Goal: Task Accomplishment & Management: Use online tool/utility

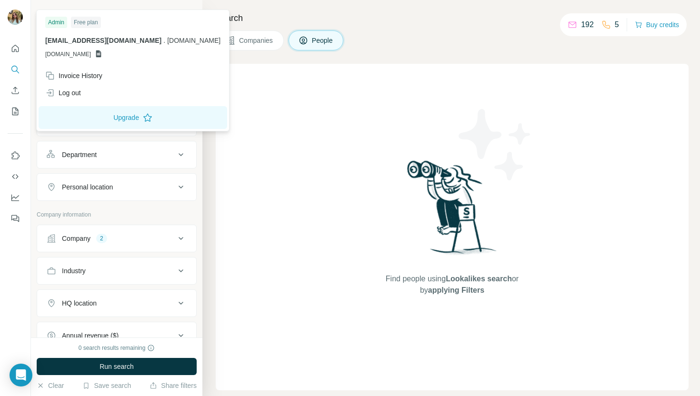
click at [261, 102] on div "Find people using Lookalikes search or by applying Filters" at bounding box center [452, 227] width 473 height 327
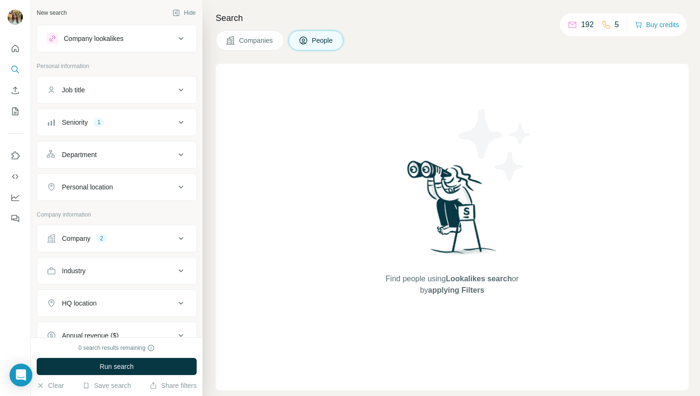
click at [253, 41] on span "Companies" at bounding box center [256, 41] width 35 height 10
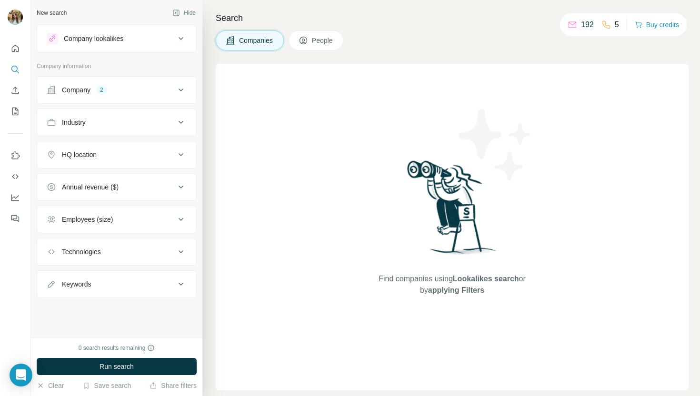
click at [169, 101] on button "Company 2" at bounding box center [116, 90] width 159 height 23
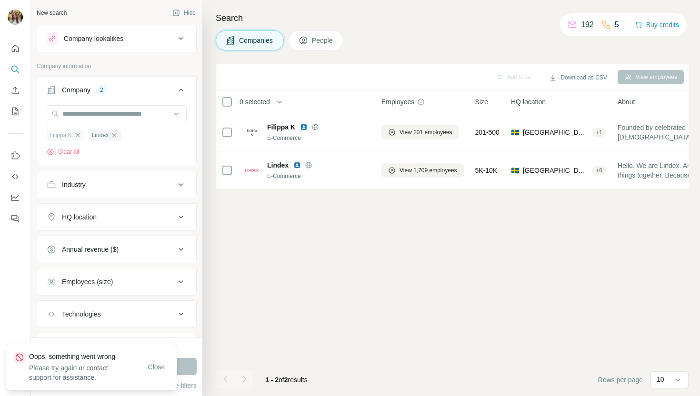
click at [79, 136] on icon "button" at bounding box center [77, 135] width 4 height 4
click at [74, 136] on icon "button" at bounding box center [72, 135] width 8 height 8
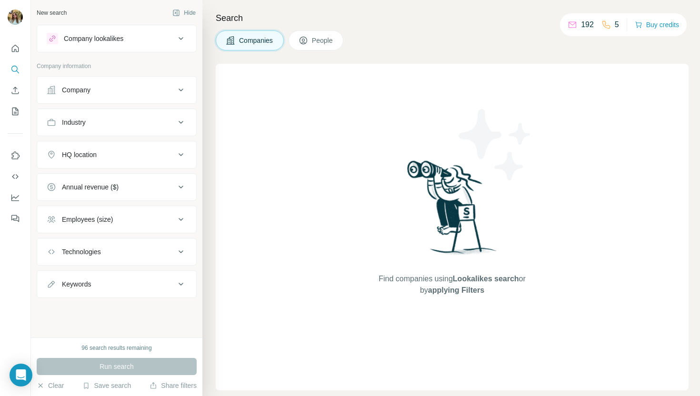
click at [98, 346] on div "96 search results remaining" at bounding box center [116, 348] width 70 height 9
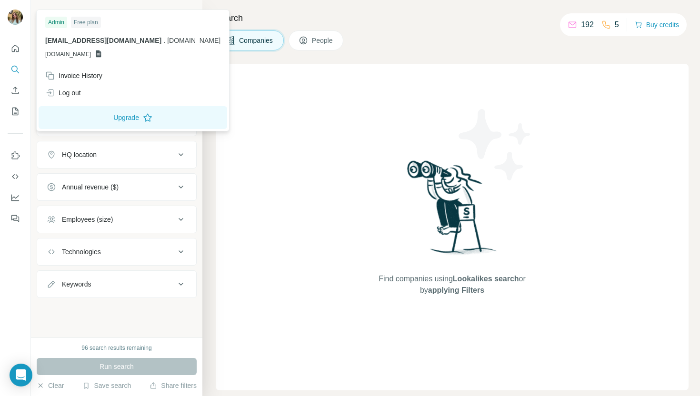
click at [84, 22] on div "Free plan" at bounding box center [86, 22] width 30 height 11
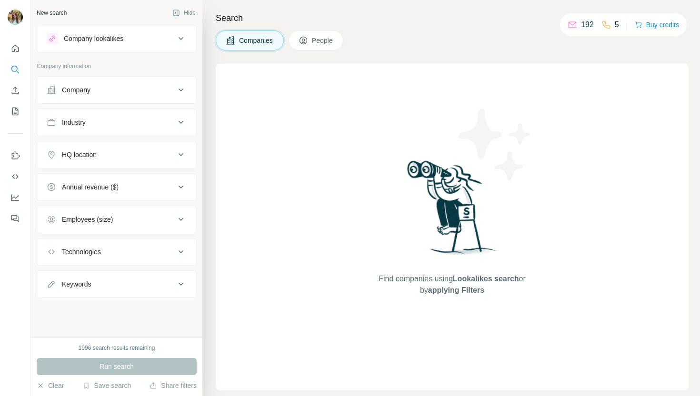
click at [112, 91] on div "Company" at bounding box center [111, 90] width 129 height 10
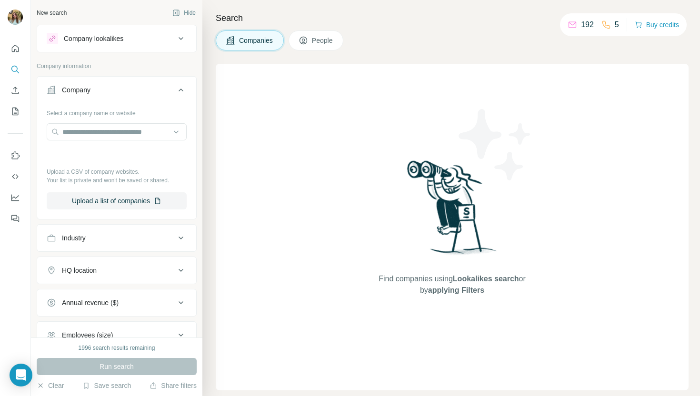
click at [129, 236] on div "Industry" at bounding box center [111, 238] width 129 height 10
click at [109, 258] on input at bounding box center [112, 262] width 118 height 10
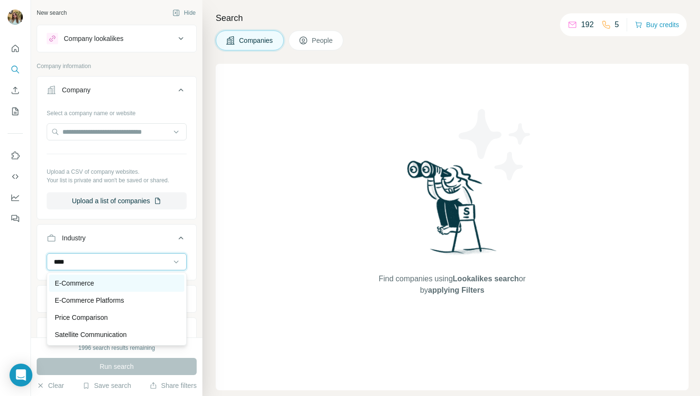
type input "****"
click at [85, 284] on p "E-Commerce" at bounding box center [74, 284] width 39 height 10
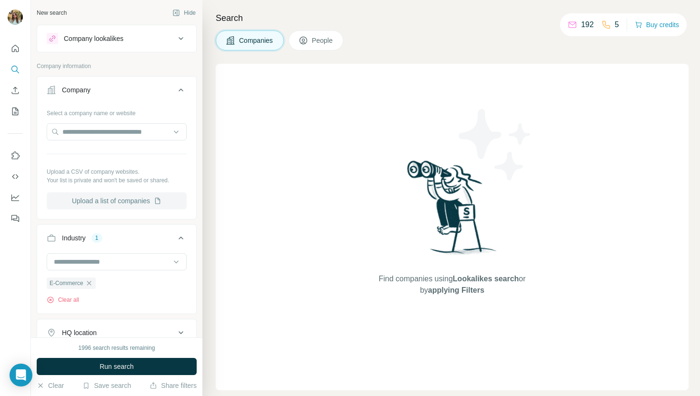
click at [103, 200] on button "Upload a list of companies" at bounding box center [117, 200] width 140 height 17
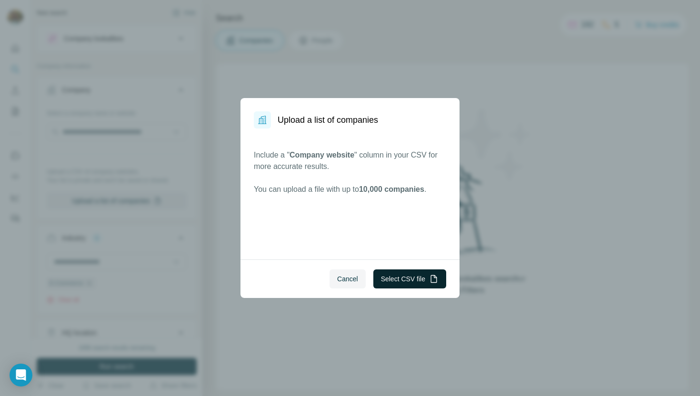
click at [394, 282] on button "Select CSV file" at bounding box center [410, 279] width 73 height 19
click at [354, 275] on span "Cancel" at bounding box center [347, 279] width 21 height 10
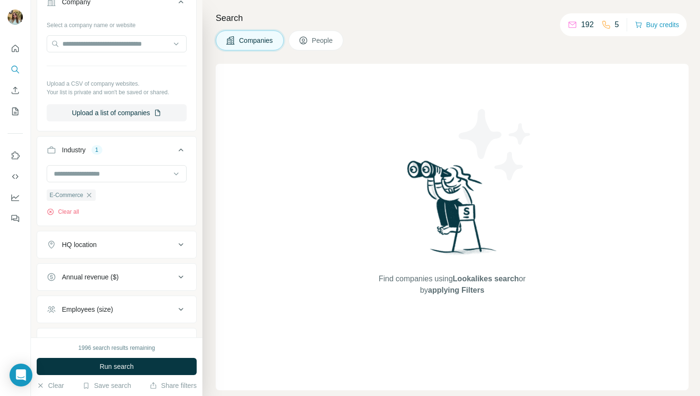
scroll to position [91, 0]
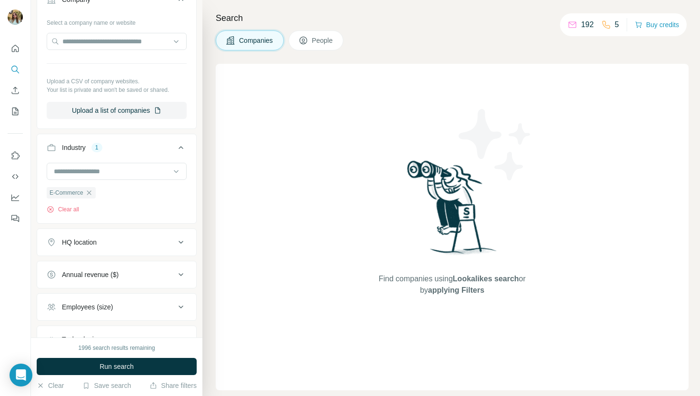
click at [150, 247] on div "HQ location" at bounding box center [111, 243] width 129 height 10
click at [117, 264] on input "text" at bounding box center [117, 266] width 140 height 17
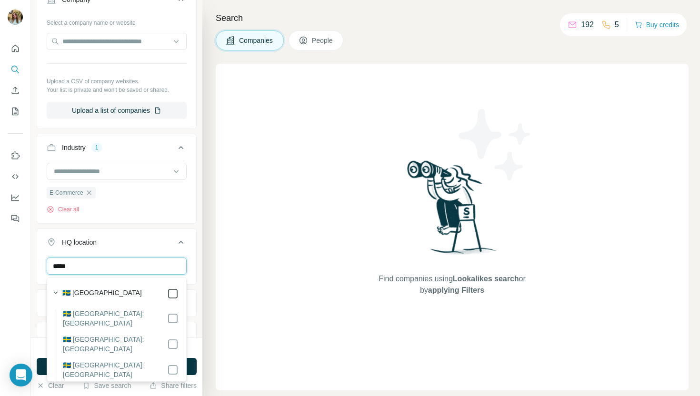
type input "*****"
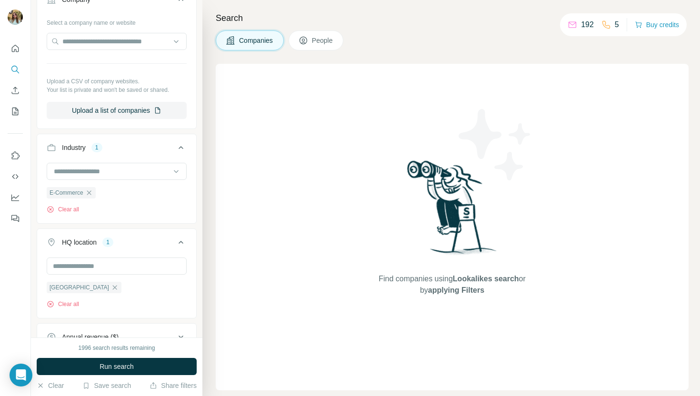
click at [210, 282] on div "Search Companies People Find companies using Lookalikes search or by applying F…" at bounding box center [451, 198] width 498 height 396
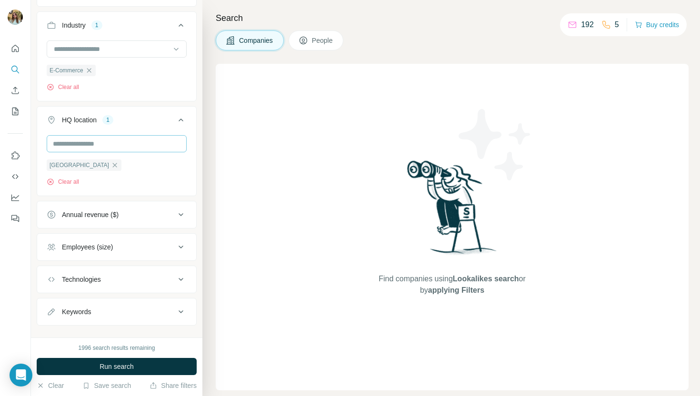
scroll to position [214, 0]
click at [127, 243] on div "Employees (size)" at bounding box center [111, 246] width 129 height 10
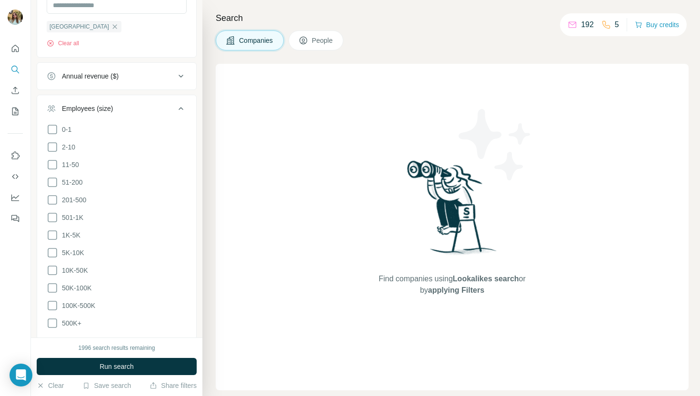
scroll to position [355, 0]
click at [78, 180] on span "51-200" at bounding box center [70, 179] width 25 height 10
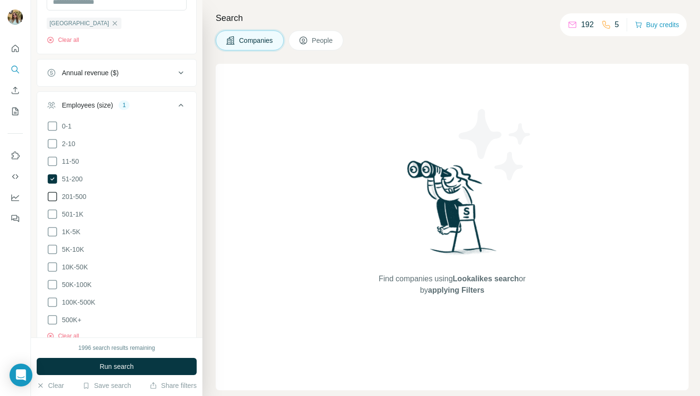
click at [77, 195] on span "201-500" at bounding box center [72, 197] width 28 height 10
click at [101, 369] on span "Run search" at bounding box center [117, 367] width 34 height 10
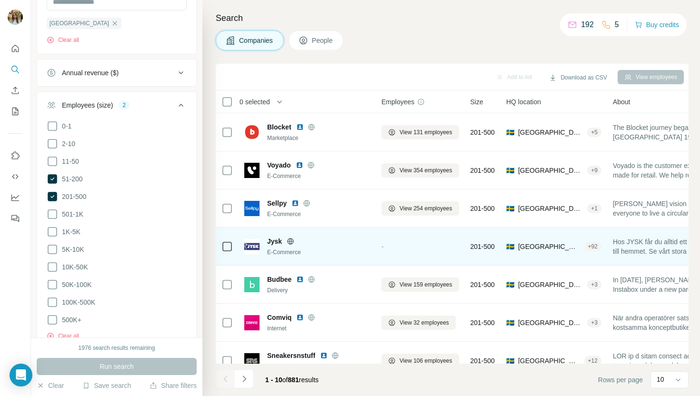
scroll to position [131, 0]
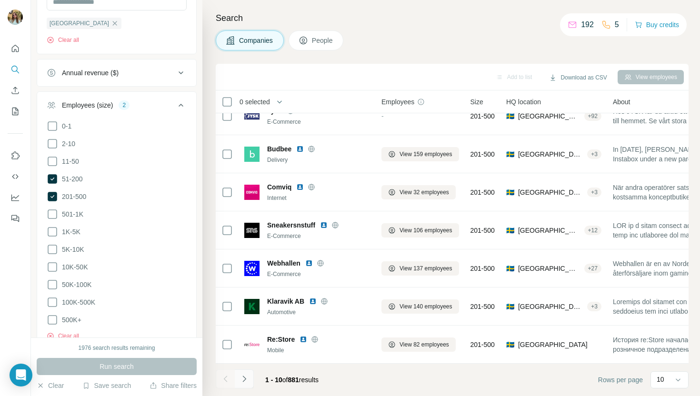
click at [248, 380] on icon "Navigate to next page" at bounding box center [245, 379] width 10 height 10
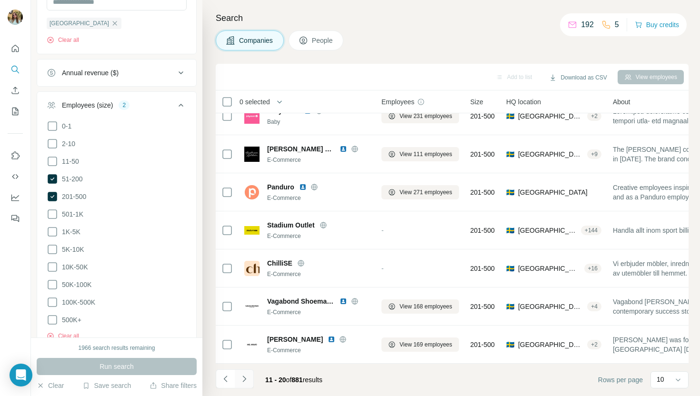
click at [243, 374] on icon "Navigate to next page" at bounding box center [245, 379] width 10 height 10
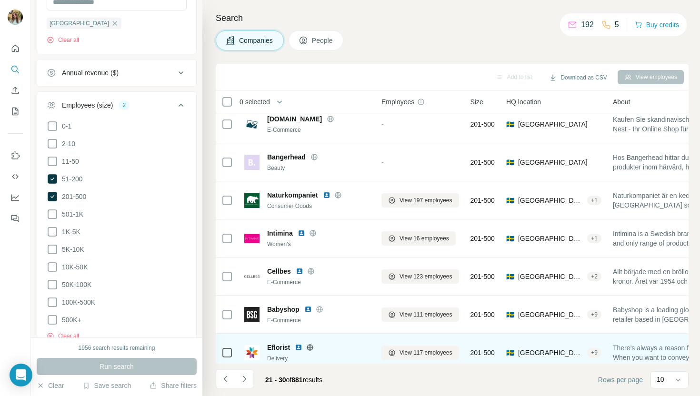
scroll to position [0, 0]
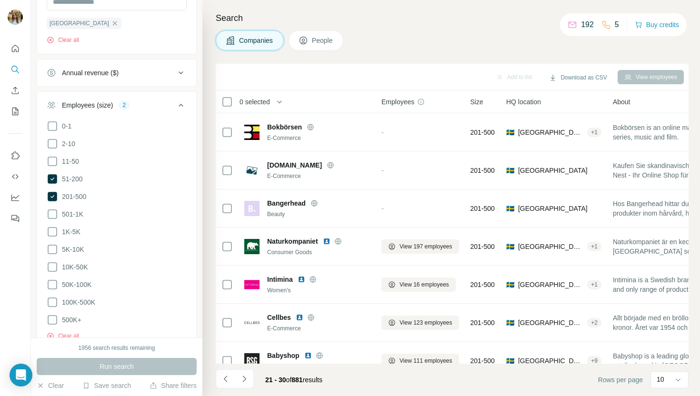
click at [424, 102] on icon at bounding box center [421, 102] width 6 height 6
click at [400, 101] on span "Employees" at bounding box center [398, 102] width 33 height 10
click at [186, 104] on icon at bounding box center [180, 105] width 11 height 11
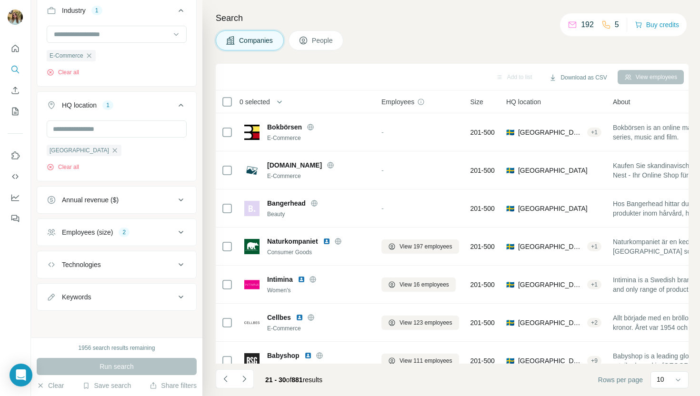
click at [151, 232] on div "Employees (size) 2" at bounding box center [111, 233] width 129 height 10
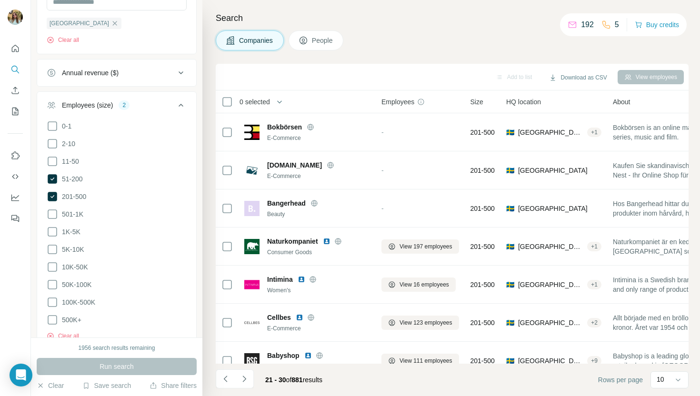
click at [176, 103] on icon at bounding box center [180, 105] width 11 height 11
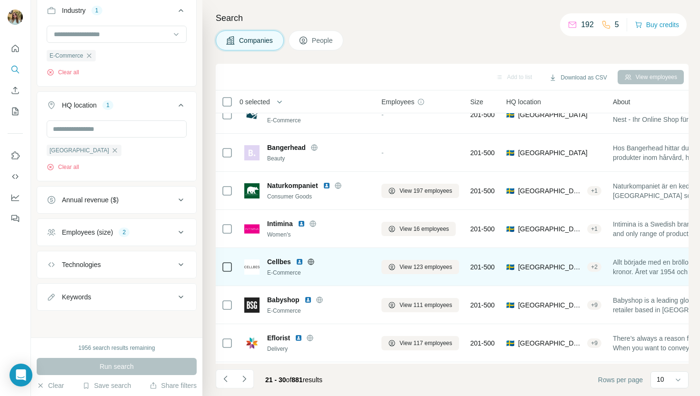
scroll to position [131, 0]
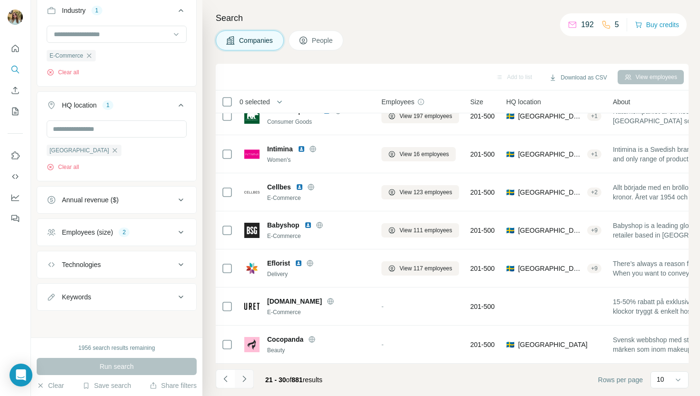
click at [244, 379] on icon "Navigate to next page" at bounding box center [245, 379] width 10 height 10
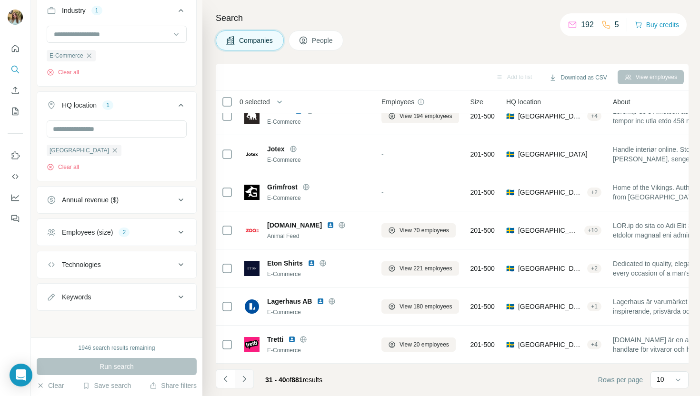
click at [248, 375] on icon "Navigate to next page" at bounding box center [245, 379] width 10 height 10
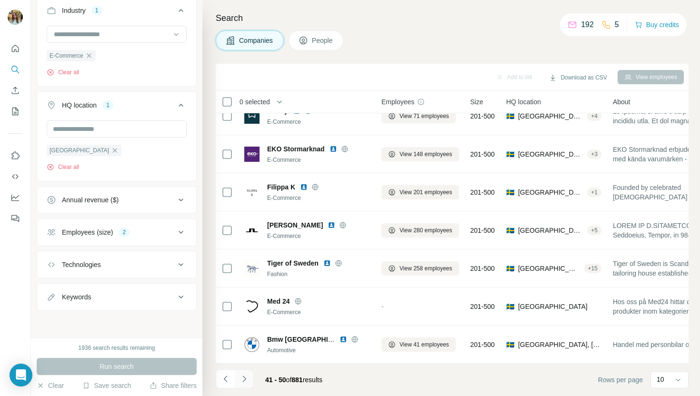
click at [246, 384] on button "Navigate to next page" at bounding box center [244, 379] width 19 height 19
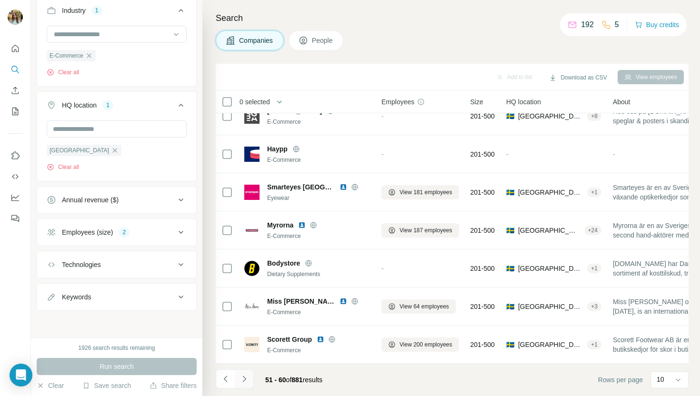
click at [244, 384] on icon "Navigate to next page" at bounding box center [245, 379] width 10 height 10
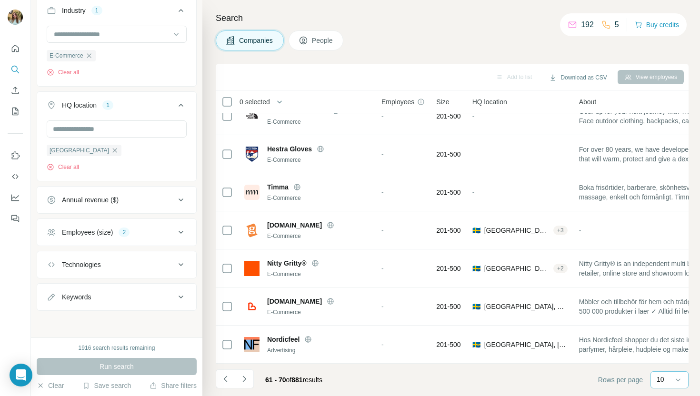
click at [659, 378] on p "10" at bounding box center [661, 380] width 8 height 10
click at [671, 305] on div "60" at bounding box center [670, 308] width 22 height 10
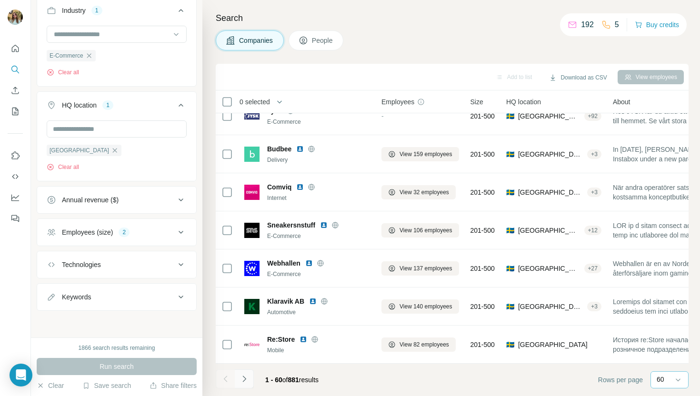
click at [244, 378] on icon "Navigate to next page" at bounding box center [245, 379] width 10 height 10
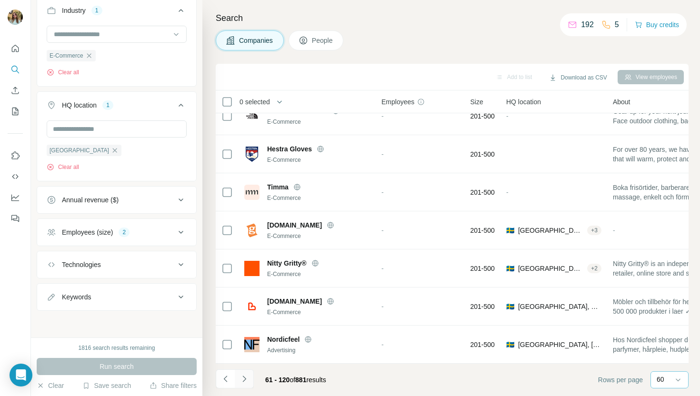
click at [244, 378] on icon "Navigate to next page" at bounding box center [245, 379] width 10 height 10
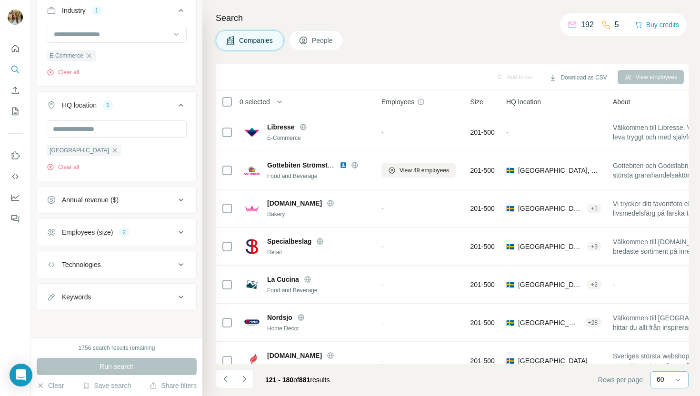
click at [142, 237] on button "Employees (size) 2" at bounding box center [116, 232] width 159 height 23
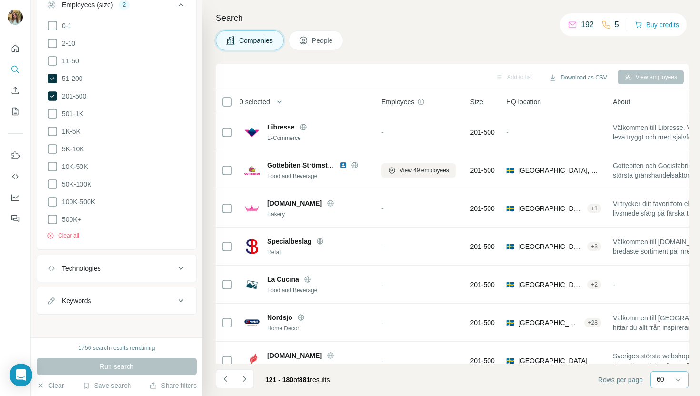
scroll to position [457, 0]
click at [248, 381] on icon "Navigate to next page" at bounding box center [245, 379] width 10 height 10
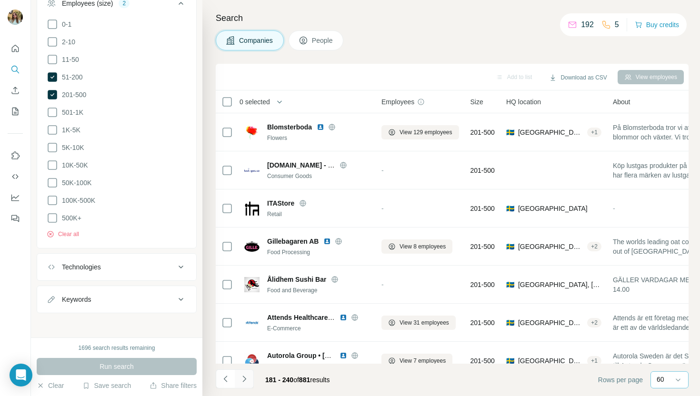
click at [248, 381] on icon "Navigate to next page" at bounding box center [245, 379] width 10 height 10
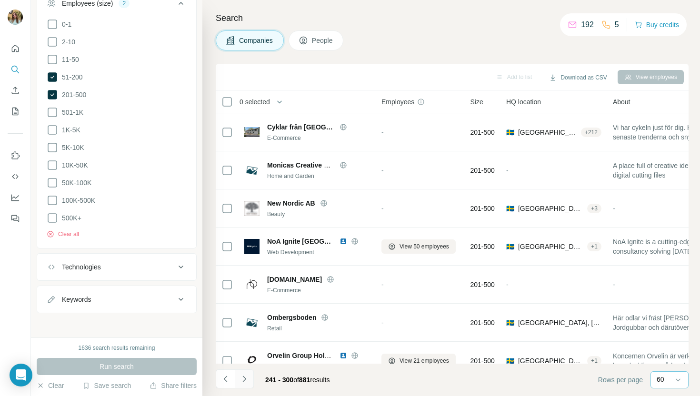
click at [248, 381] on icon "Navigate to next page" at bounding box center [245, 379] width 10 height 10
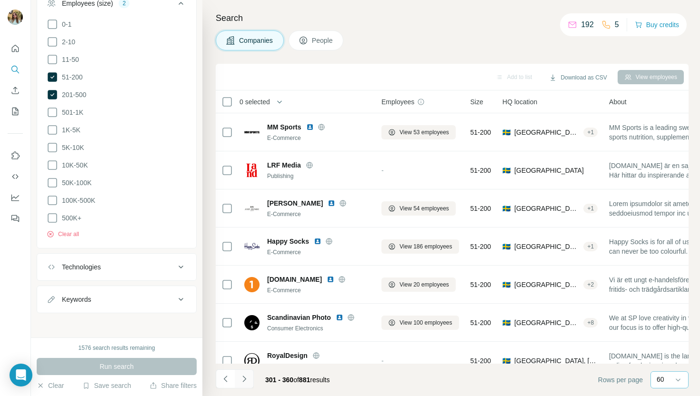
click at [248, 380] on icon "Navigate to next page" at bounding box center [245, 379] width 10 height 10
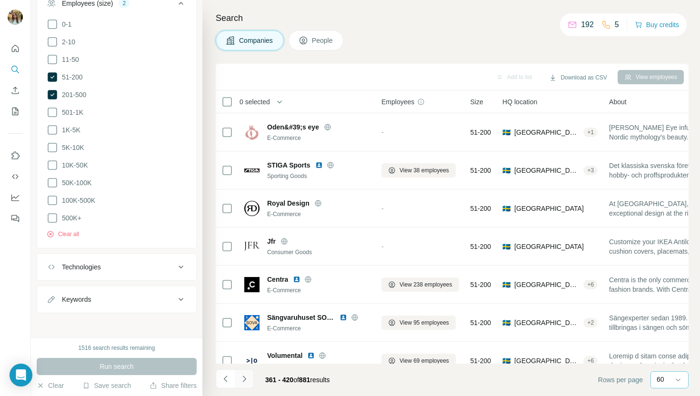
click at [248, 380] on icon "Navigate to next page" at bounding box center [245, 379] width 10 height 10
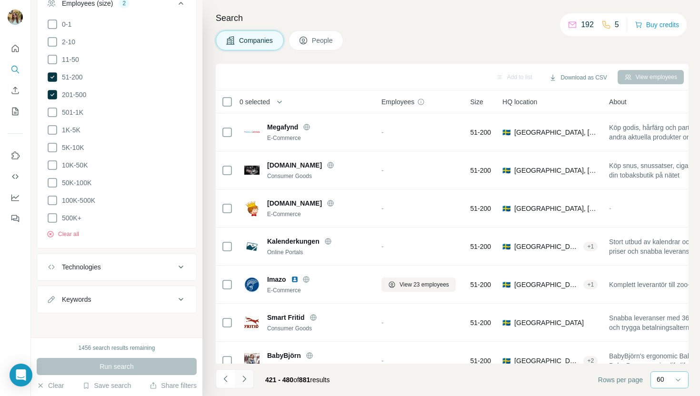
click at [248, 379] on icon "Navigate to next page" at bounding box center [245, 379] width 10 height 10
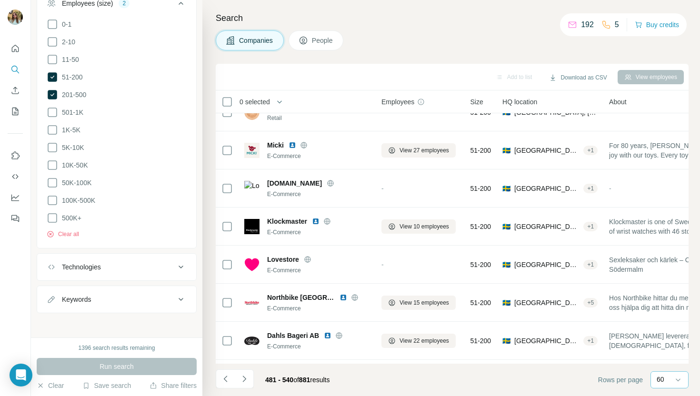
scroll to position [629, 0]
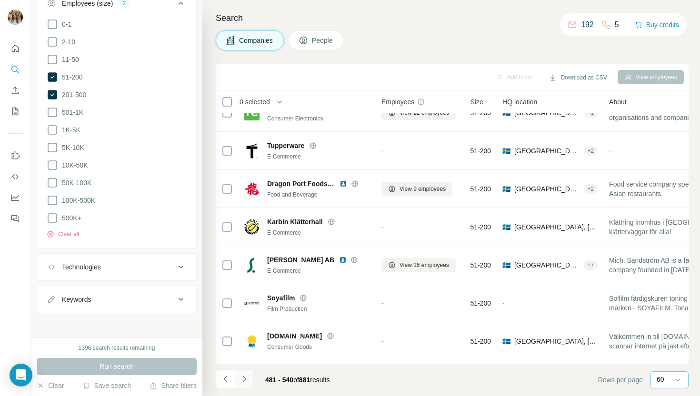
click at [249, 378] on button "Navigate to next page" at bounding box center [244, 379] width 19 height 19
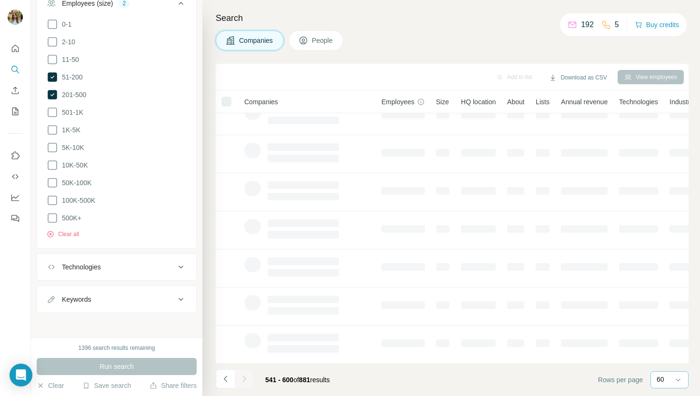
scroll to position [131, 0]
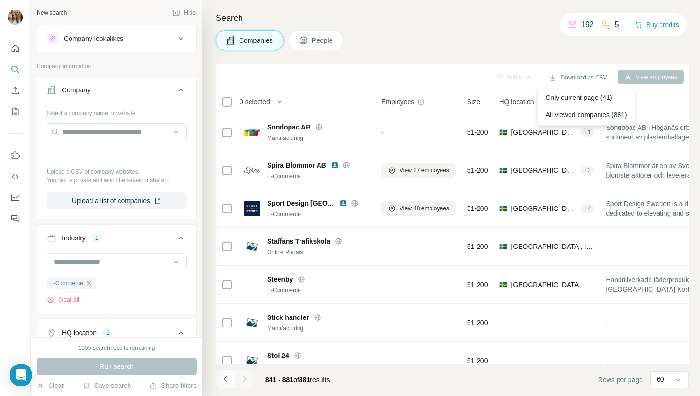
scroll to position [457, 0]
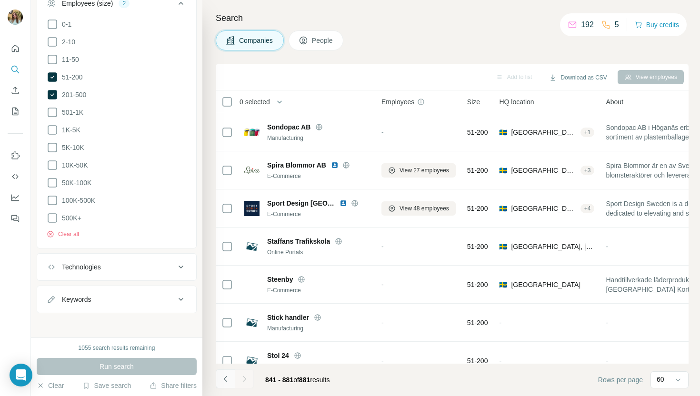
click at [225, 383] on icon "Navigate to previous page" at bounding box center [226, 379] width 10 height 10
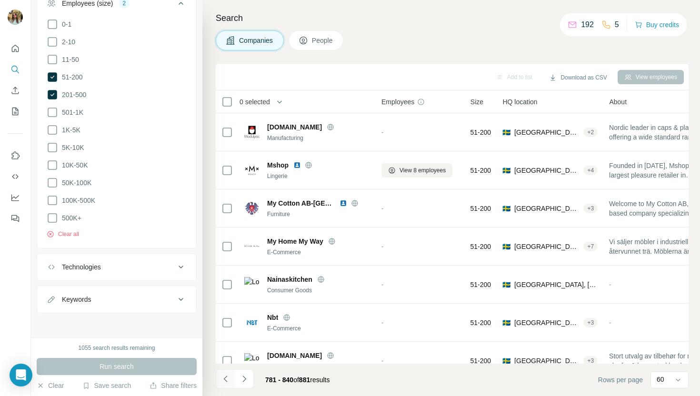
click at [225, 383] on icon "Navigate to previous page" at bounding box center [226, 379] width 10 height 10
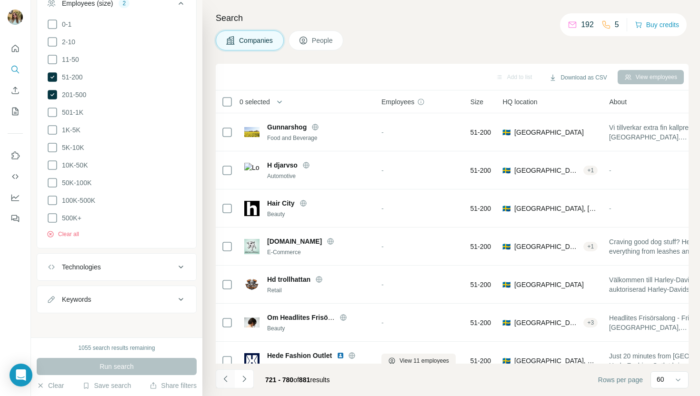
click at [225, 383] on icon "Navigate to previous page" at bounding box center [226, 379] width 10 height 10
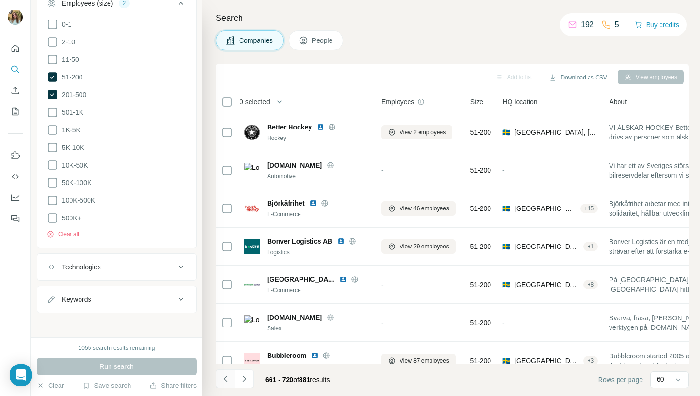
click at [225, 383] on icon "Navigate to previous page" at bounding box center [226, 379] width 10 height 10
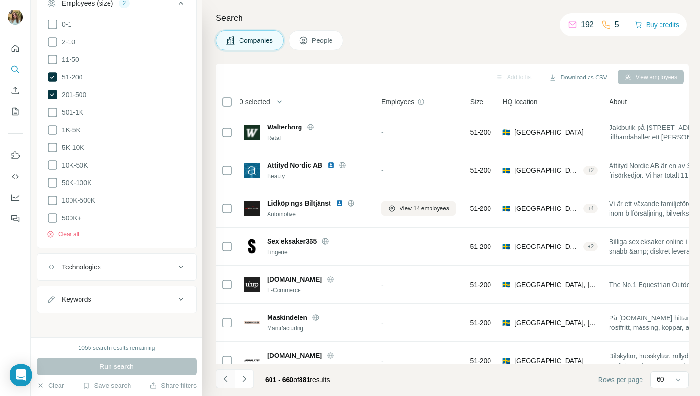
click at [225, 383] on icon "Navigate to previous page" at bounding box center [226, 379] width 10 height 10
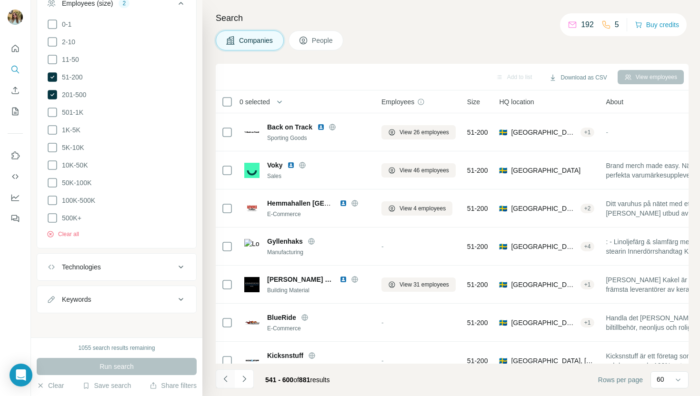
click at [225, 383] on icon "Navigate to previous page" at bounding box center [226, 379] width 10 height 10
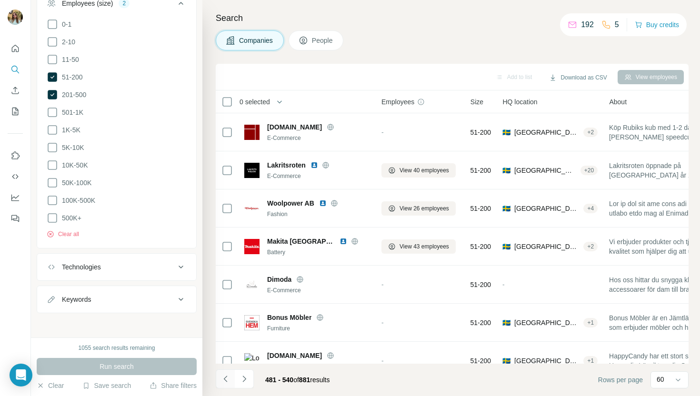
click at [225, 383] on icon "Navigate to previous page" at bounding box center [226, 379] width 10 height 10
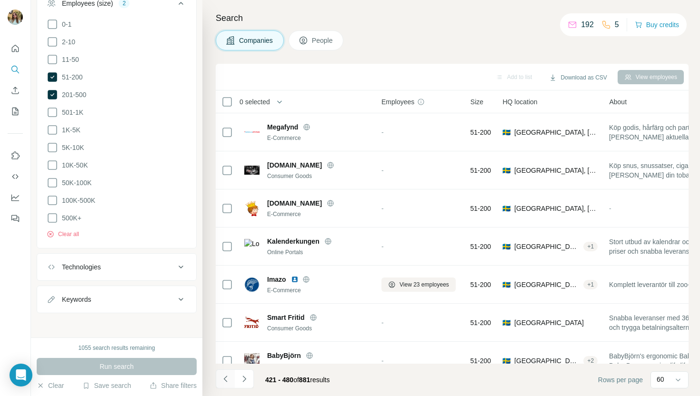
click at [225, 383] on icon "Navigate to previous page" at bounding box center [226, 379] width 10 height 10
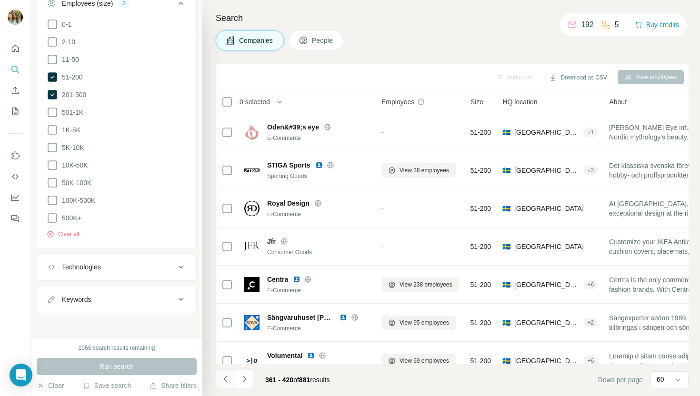
click at [225, 383] on icon "Navigate to previous page" at bounding box center [226, 379] width 10 height 10
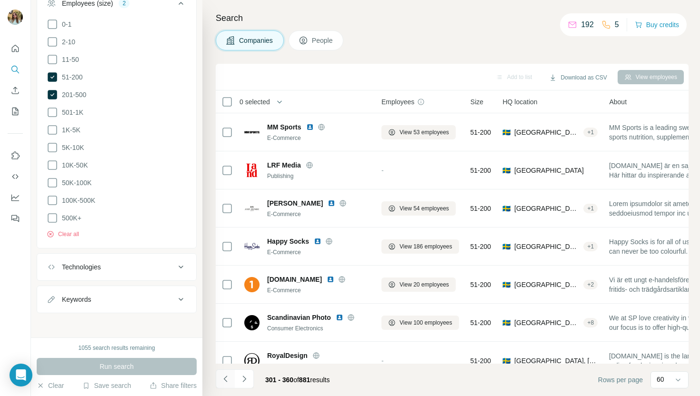
click at [225, 383] on icon "Navigate to previous page" at bounding box center [226, 379] width 10 height 10
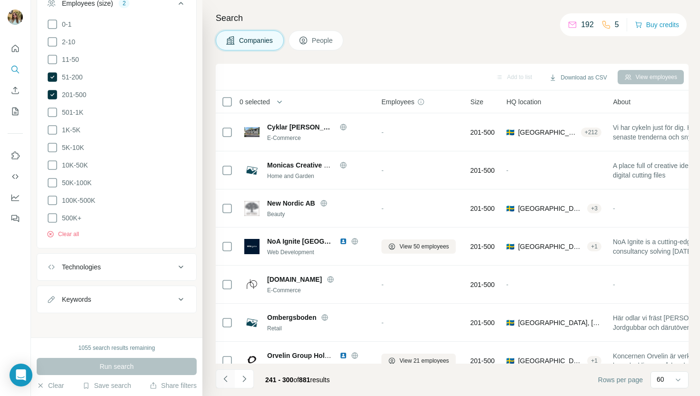
click at [225, 383] on icon "Navigate to previous page" at bounding box center [226, 379] width 10 height 10
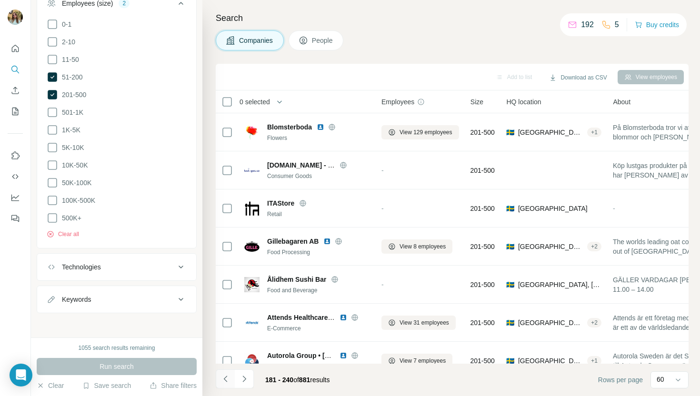
click at [225, 383] on icon "Navigate to previous page" at bounding box center [226, 379] width 10 height 10
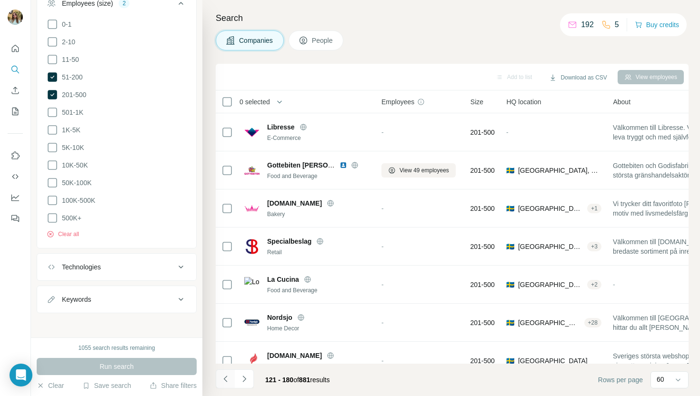
click at [225, 383] on icon "Navigate to previous page" at bounding box center [226, 379] width 10 height 10
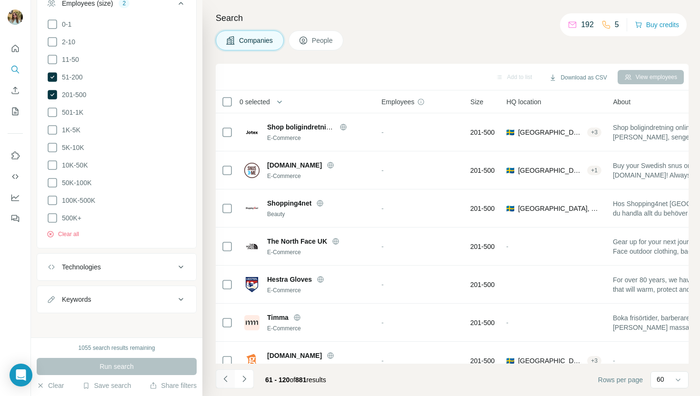
click at [225, 383] on icon "Navigate to previous page" at bounding box center [226, 379] width 10 height 10
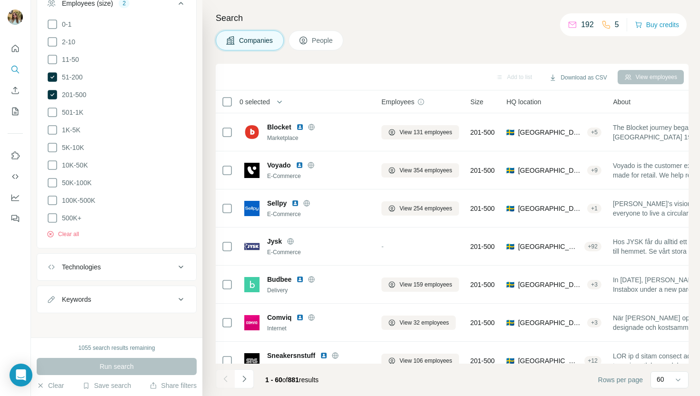
click at [225, 383] on div at bounding box center [225, 379] width 19 height 19
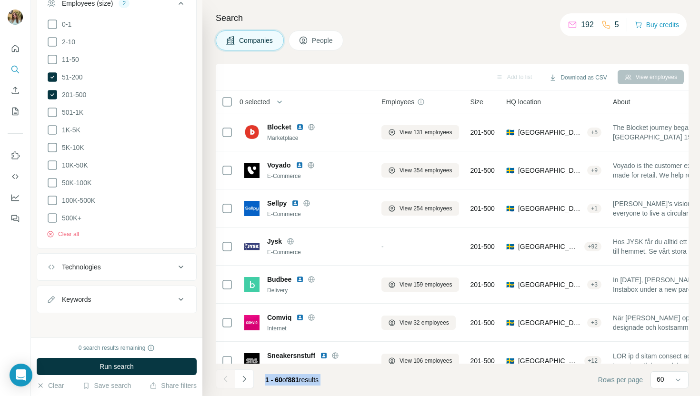
click at [351, 384] on footer "1 - 60 of 881 results Rows per page 60" at bounding box center [452, 380] width 473 height 32
click at [561, 75] on button "Download as CSV" at bounding box center [578, 78] width 71 height 14
click at [559, 113] on div "All viewed companies (881)" at bounding box center [586, 114] width 93 height 17
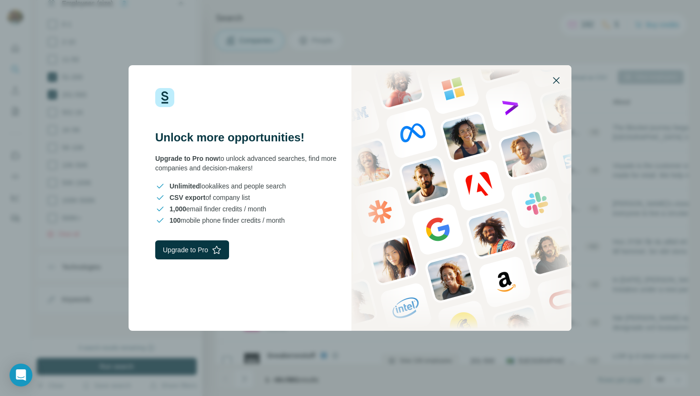
click at [553, 85] on icon "button" at bounding box center [556, 80] width 11 height 11
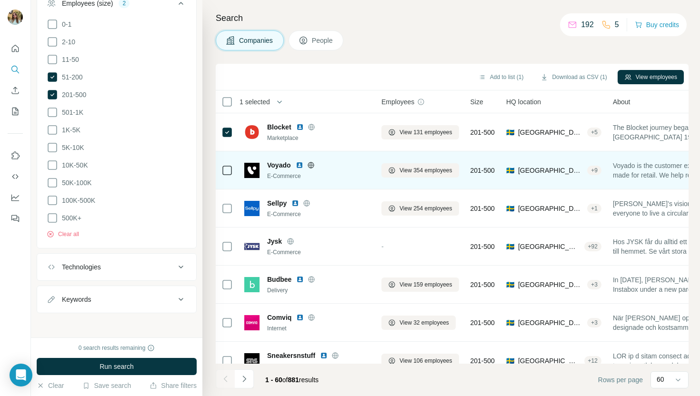
click at [228, 165] on icon at bounding box center [227, 170] width 11 height 11
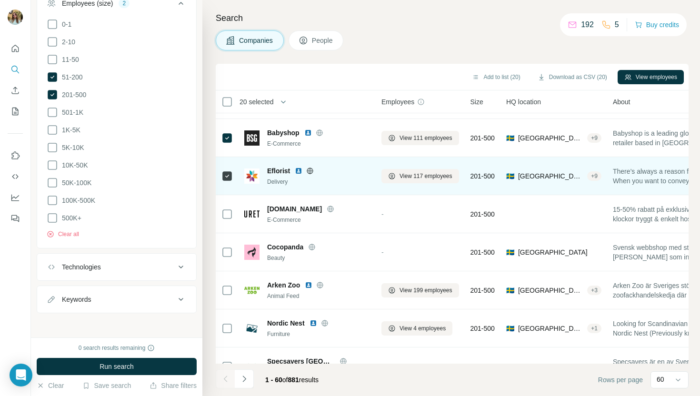
scroll to position [988, 0]
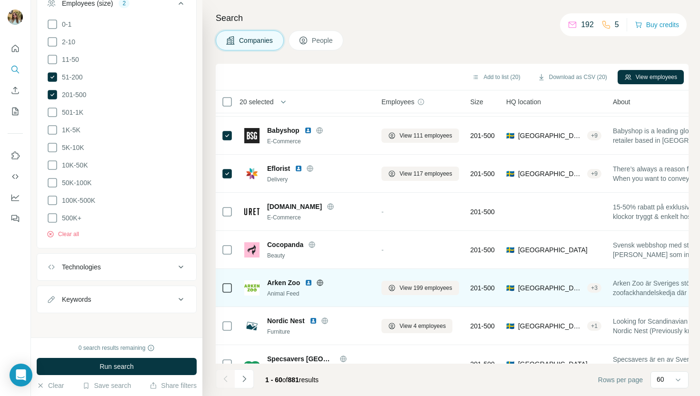
click at [227, 296] on div at bounding box center [227, 288] width 11 height 26
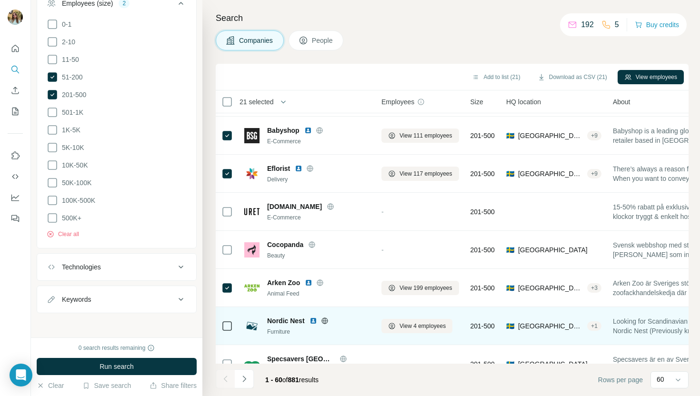
click at [227, 331] on icon at bounding box center [227, 326] width 11 height 11
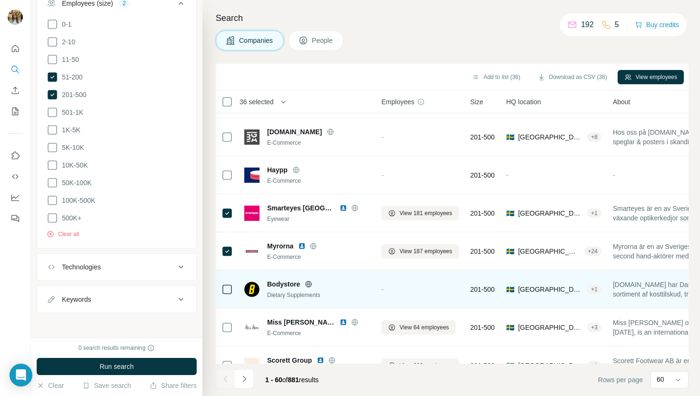
scroll to position [2036, 0]
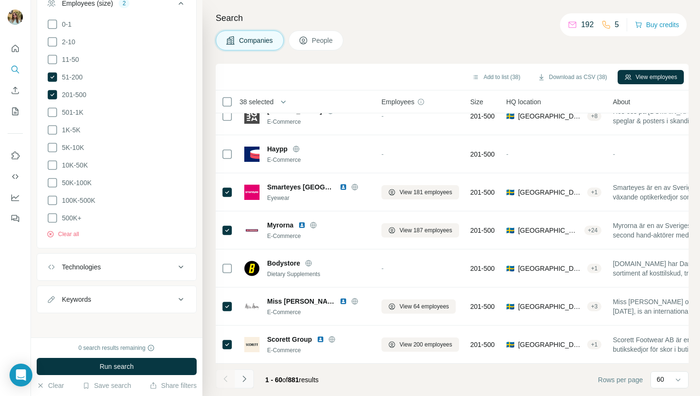
click at [245, 383] on icon "Navigate to next page" at bounding box center [245, 379] width 10 height 10
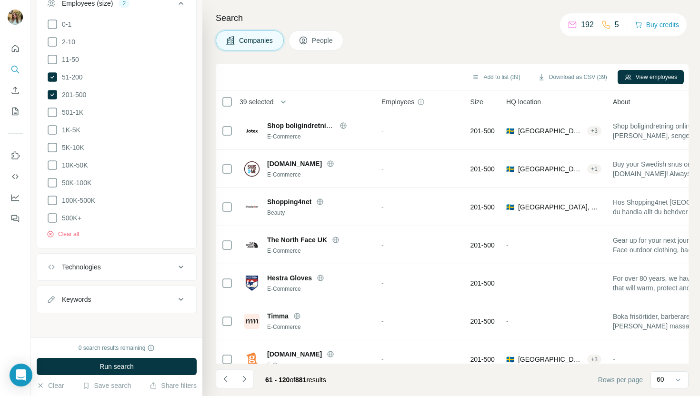
scroll to position [0, 0]
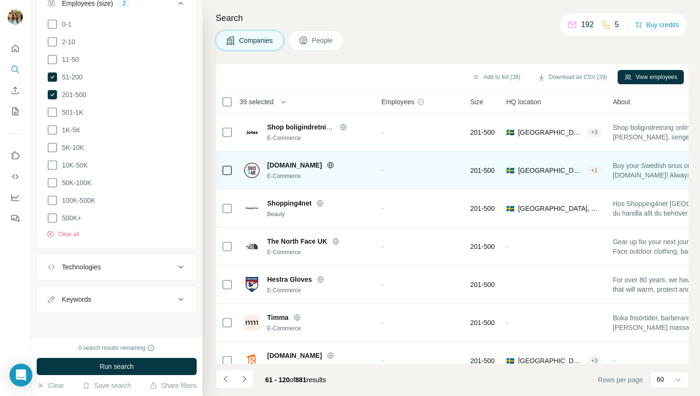
click at [227, 176] on div at bounding box center [227, 170] width 11 height 26
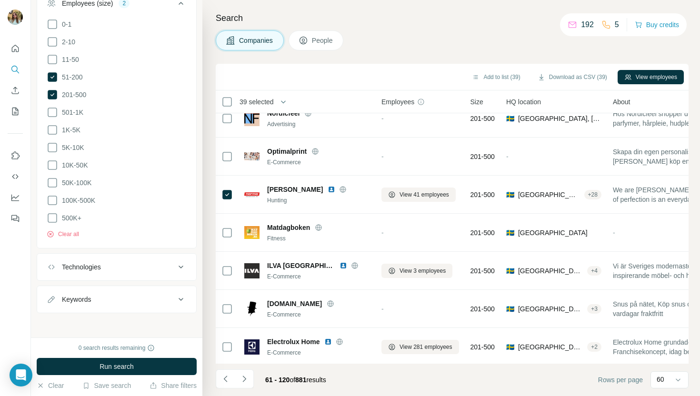
scroll to position [358, 0]
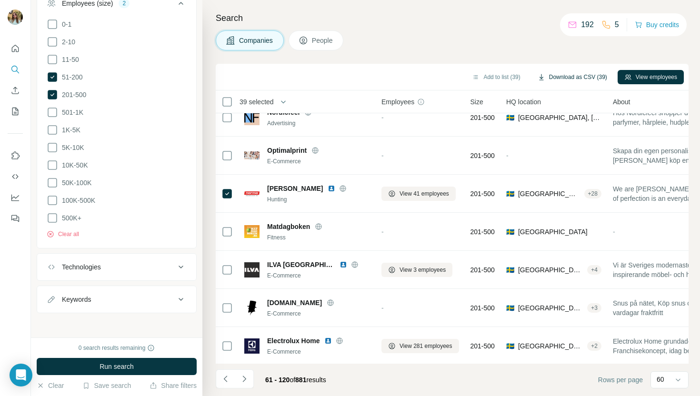
click at [552, 78] on button "Download as CSV (39)" at bounding box center [572, 77] width 83 height 14
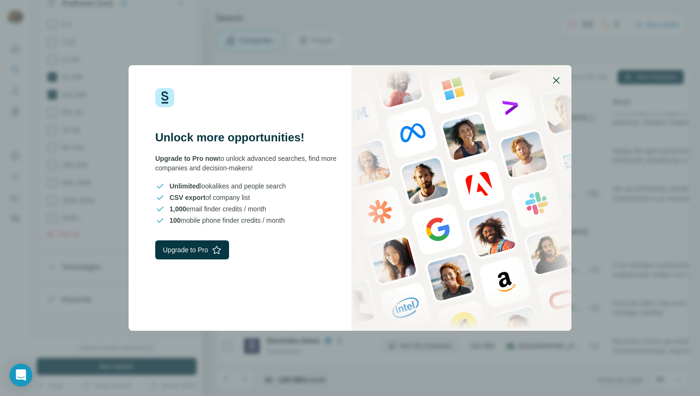
click at [558, 81] on icon "button" at bounding box center [556, 80] width 11 height 11
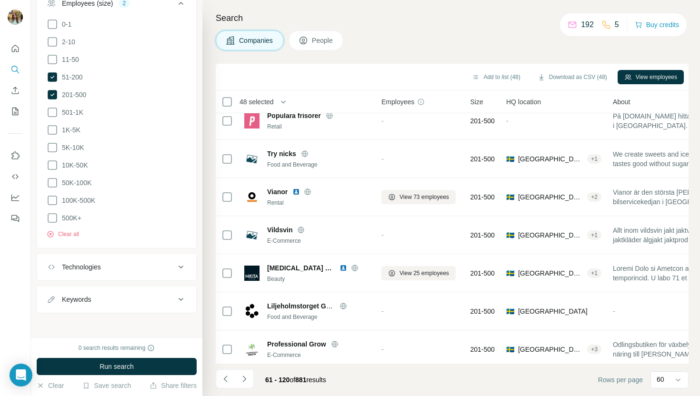
scroll to position [1828, 0]
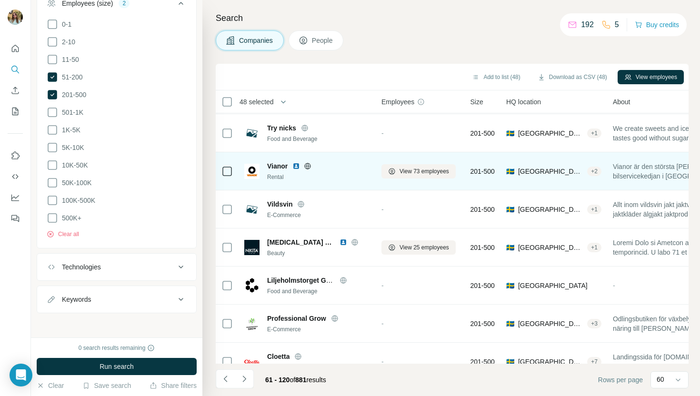
click at [229, 176] on icon at bounding box center [227, 171] width 11 height 11
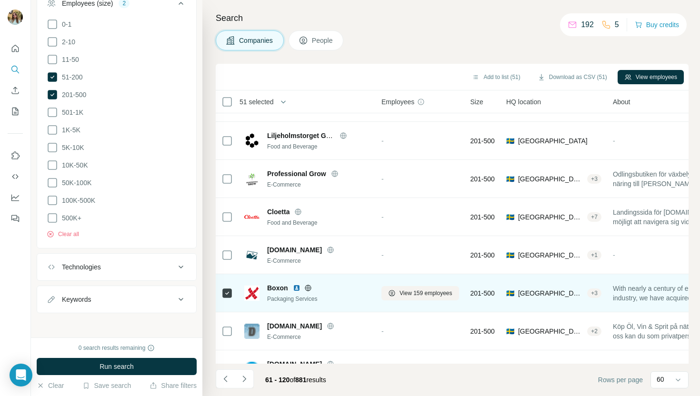
scroll to position [2036, 0]
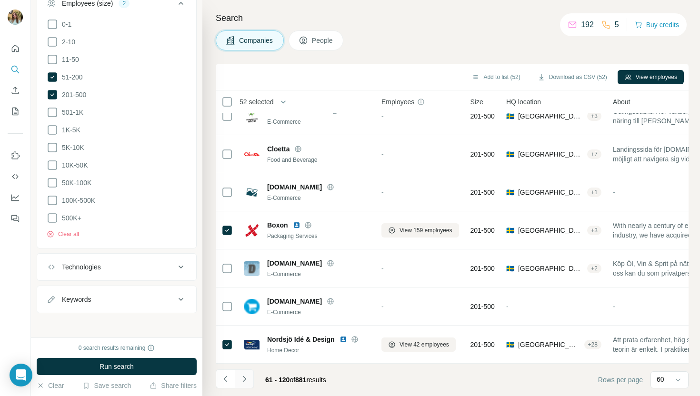
click at [241, 386] on button "Navigate to next page" at bounding box center [244, 379] width 19 height 19
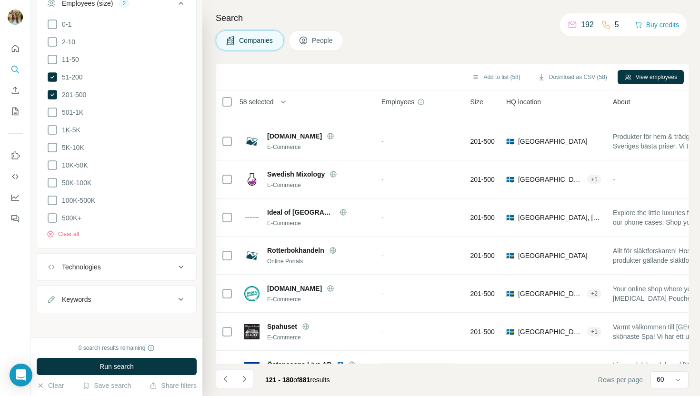
scroll to position [1697, 0]
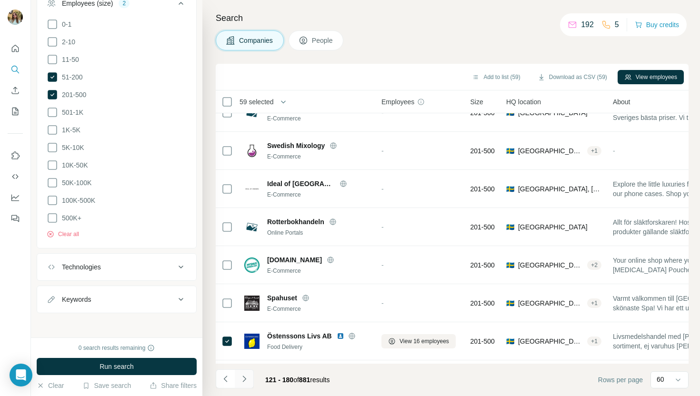
click at [244, 377] on icon "Navigate to next page" at bounding box center [243, 379] width 3 height 6
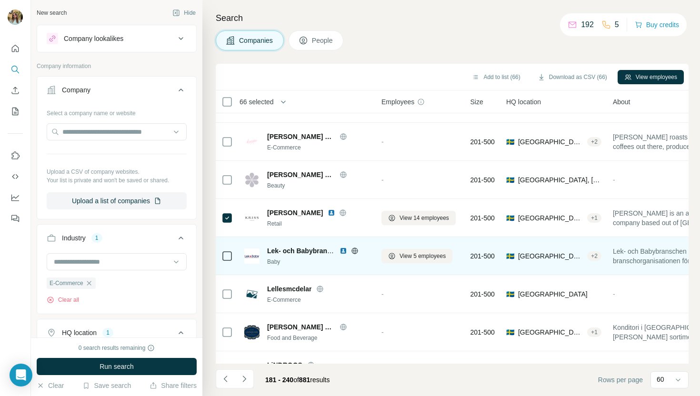
scroll to position [1779, 0]
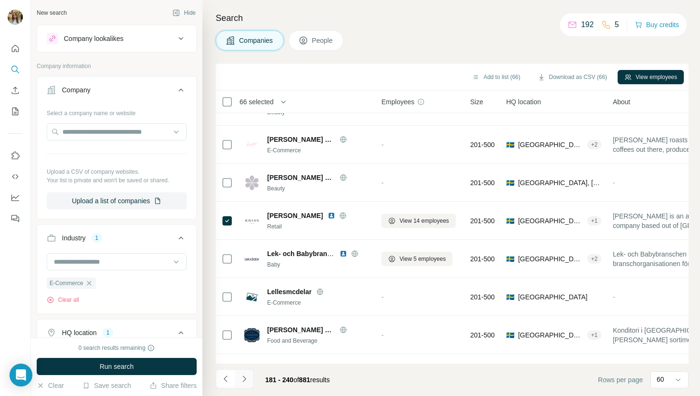
click at [243, 379] on icon "Navigate to next page" at bounding box center [245, 379] width 10 height 10
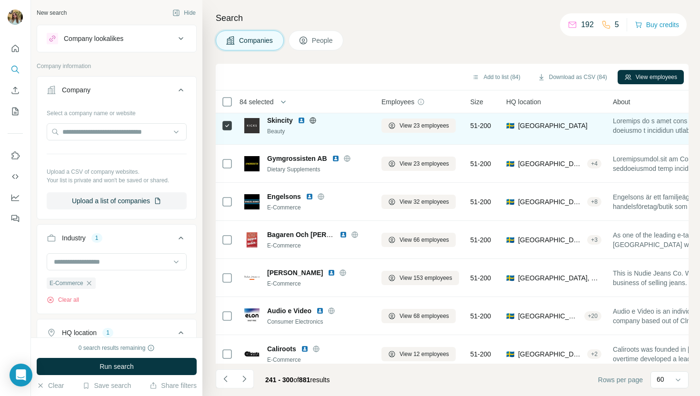
scroll to position [2036, 0]
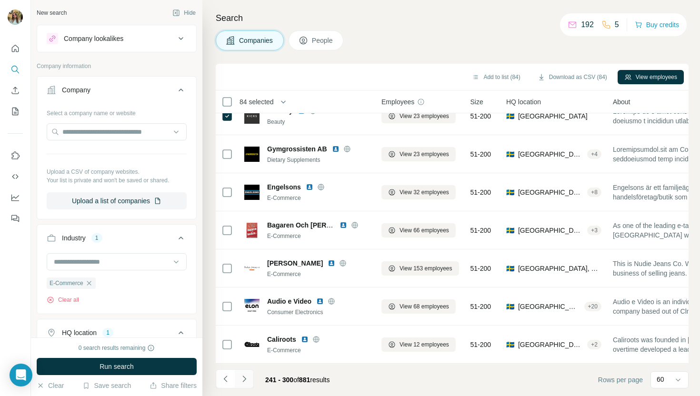
click at [241, 374] on button "Navigate to next page" at bounding box center [244, 379] width 19 height 19
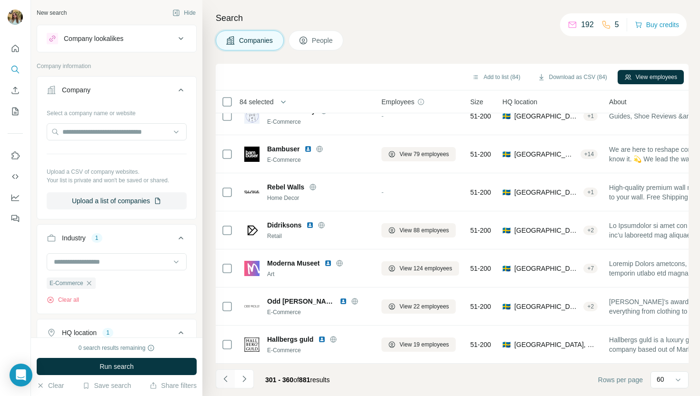
click at [225, 375] on icon "Navigate to previous page" at bounding box center [226, 379] width 10 height 10
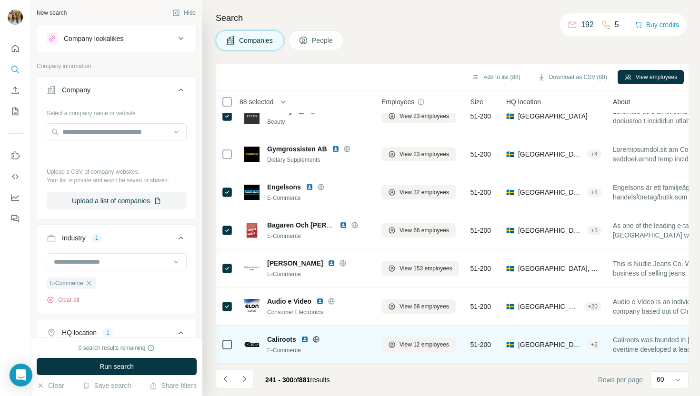
click at [233, 345] on td at bounding box center [227, 345] width 23 height 38
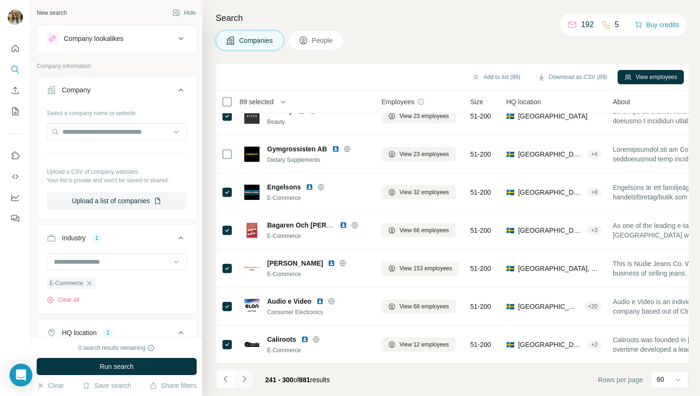
click at [242, 382] on icon "Navigate to next page" at bounding box center [245, 379] width 10 height 10
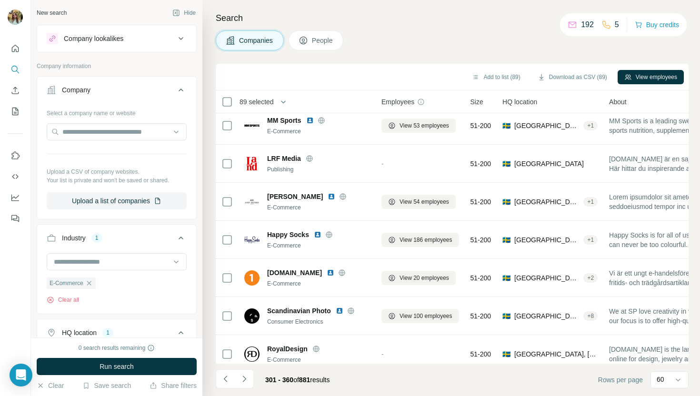
scroll to position [0, 0]
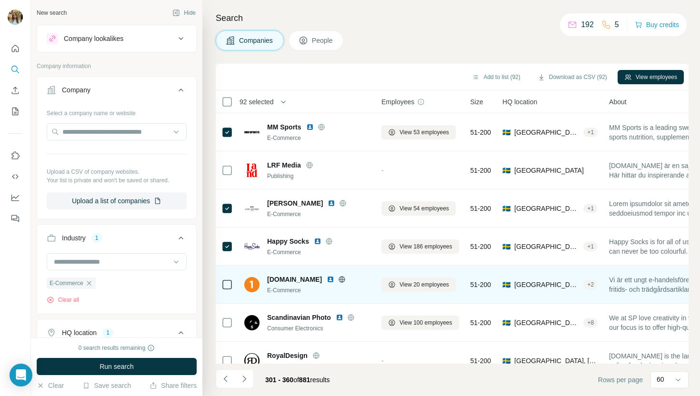
click at [227, 290] on icon at bounding box center [227, 284] width 11 height 11
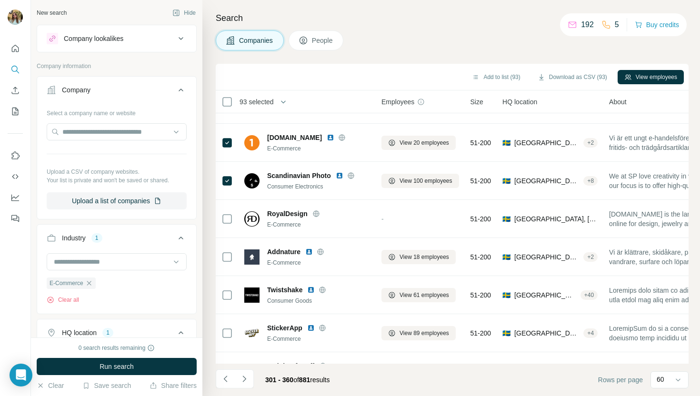
scroll to position [145, 0]
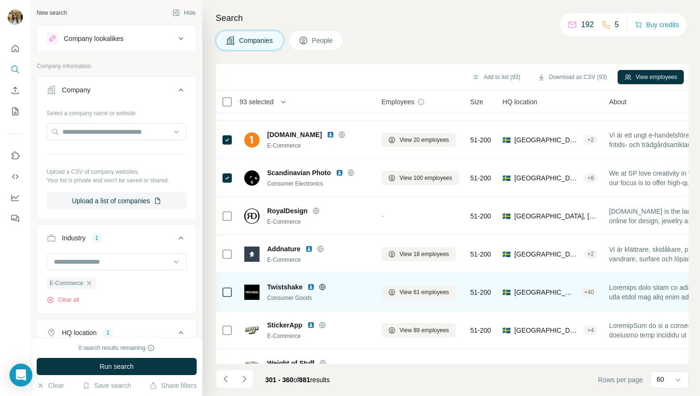
click at [228, 297] on icon at bounding box center [227, 292] width 11 height 11
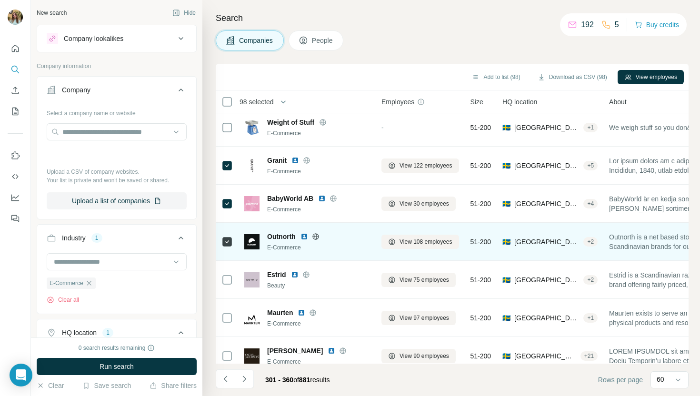
scroll to position [408, 0]
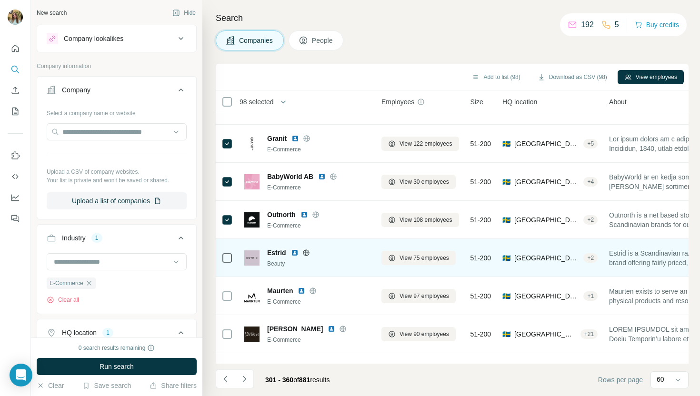
click at [222, 261] on icon at bounding box center [227, 258] width 11 height 11
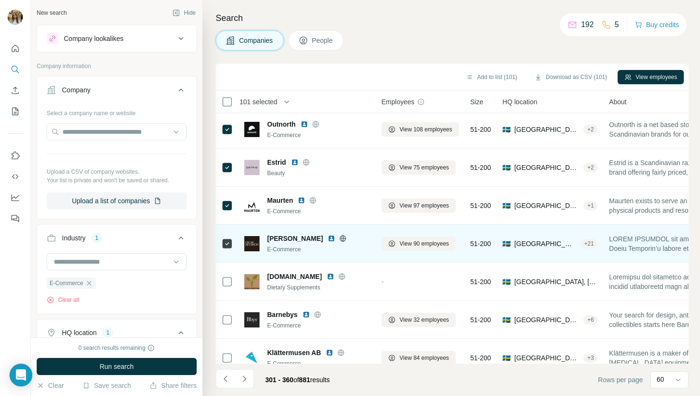
scroll to position [528, 0]
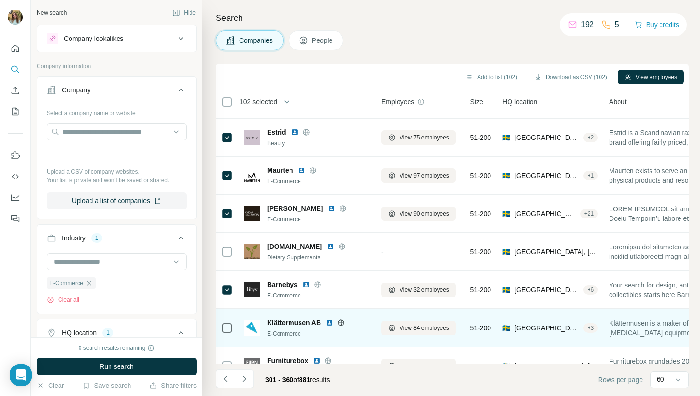
click at [227, 337] on div at bounding box center [227, 328] width 11 height 26
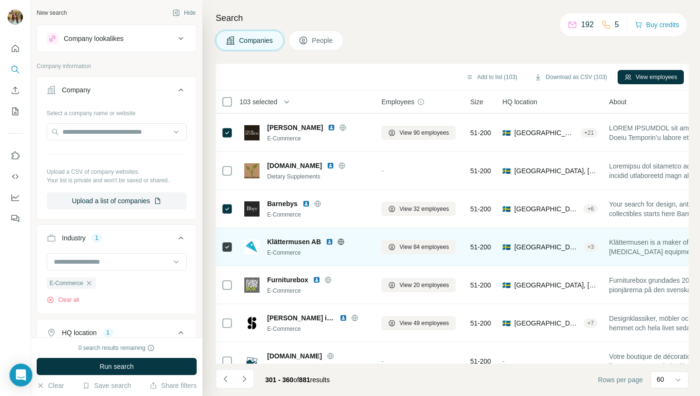
scroll to position [617, 0]
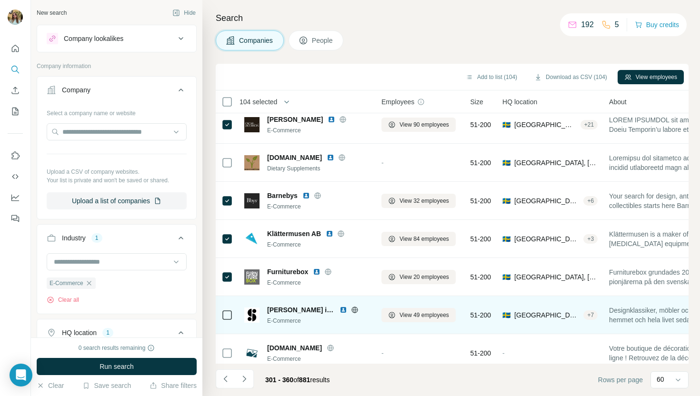
click at [224, 310] on icon at bounding box center [227, 315] width 11 height 11
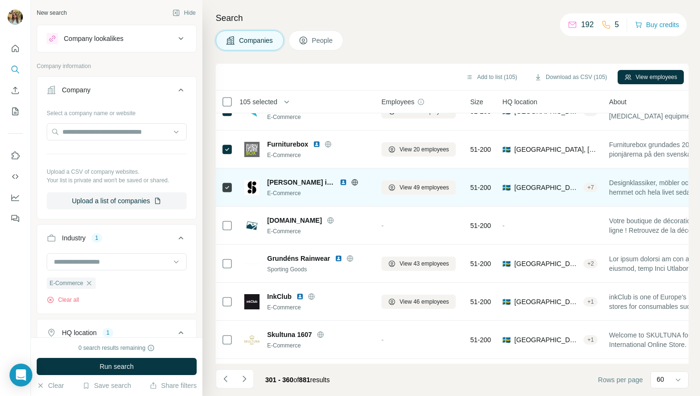
scroll to position [747, 0]
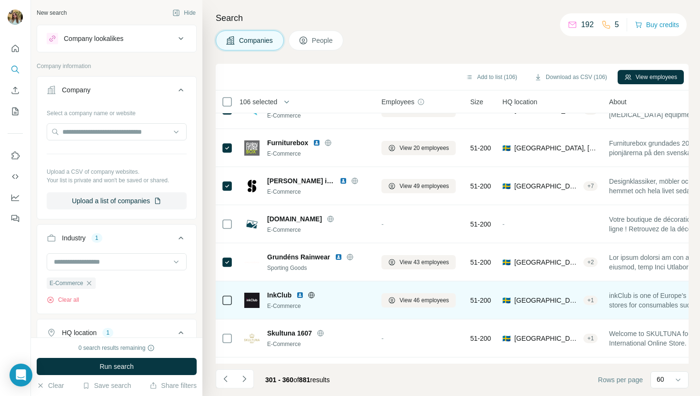
click at [229, 288] on div at bounding box center [227, 300] width 11 height 26
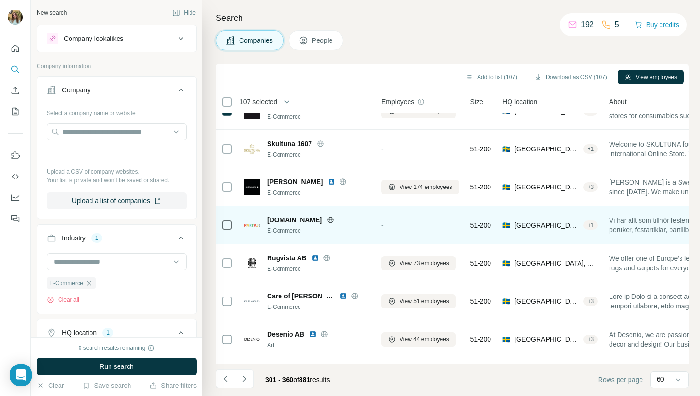
scroll to position [938, 0]
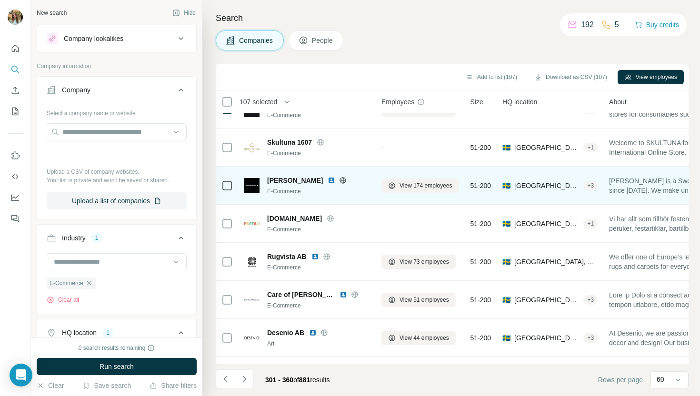
click at [226, 191] on icon at bounding box center [227, 185] width 11 height 11
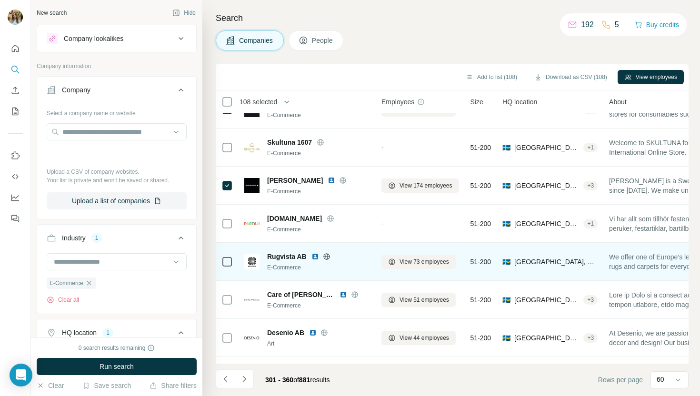
click at [220, 267] on td at bounding box center [227, 262] width 23 height 38
click at [222, 267] on icon at bounding box center [227, 261] width 11 height 11
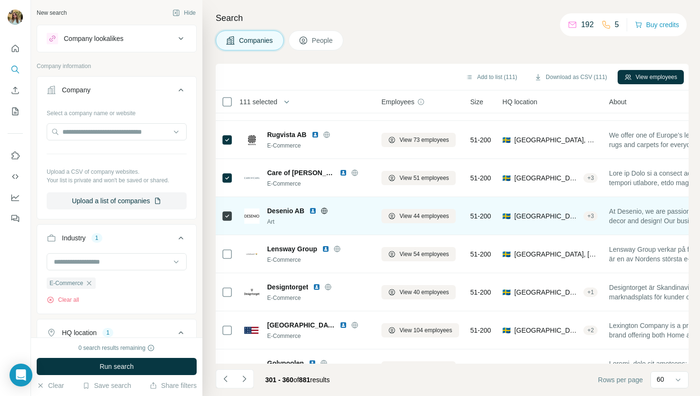
scroll to position [1074, 0]
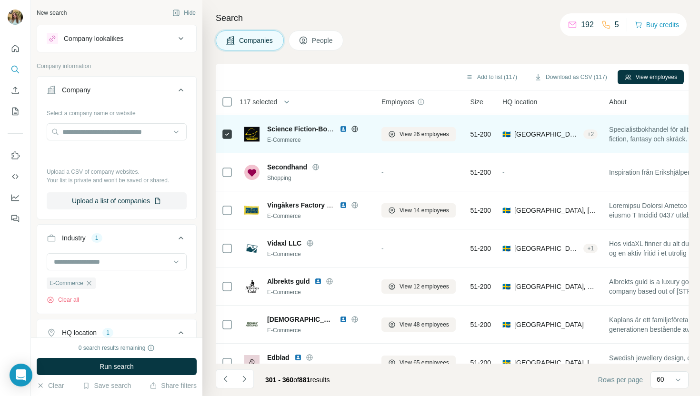
scroll to position [1374, 0]
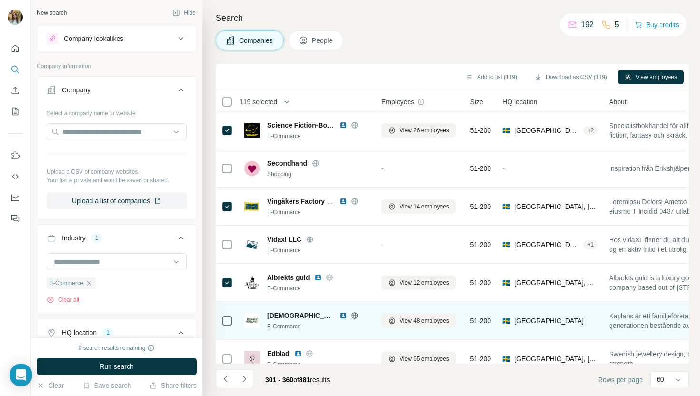
click at [229, 328] on div at bounding box center [227, 321] width 11 height 26
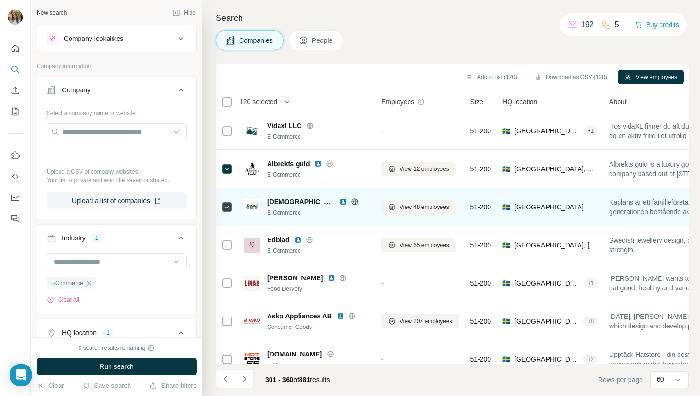
scroll to position [1488, 0]
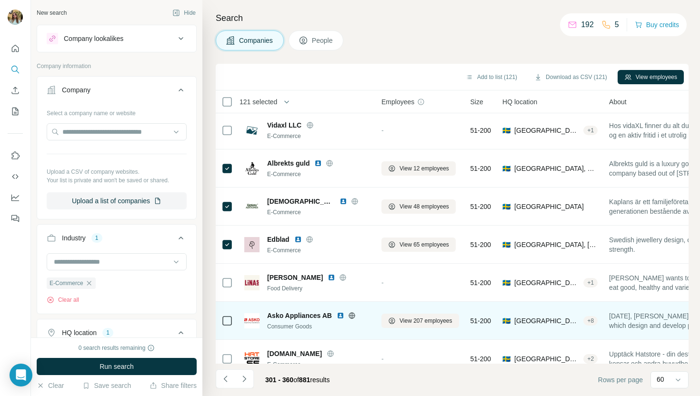
click at [220, 320] on td at bounding box center [227, 321] width 23 height 38
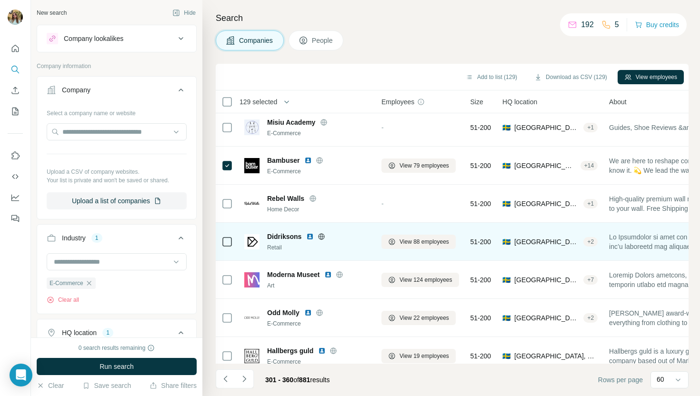
scroll to position [2036, 0]
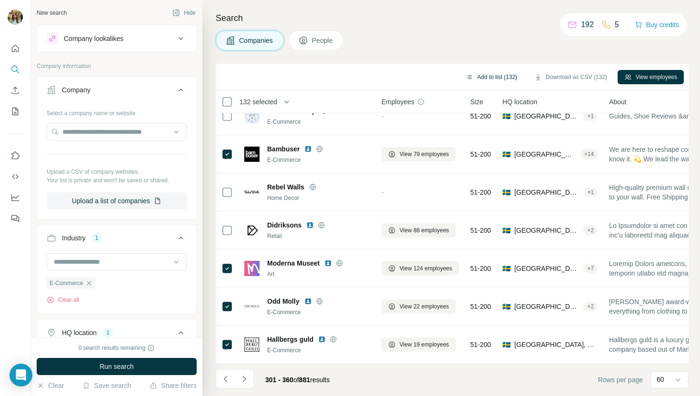
click at [503, 74] on button "Add to list (132)" at bounding box center [491, 77] width 65 height 14
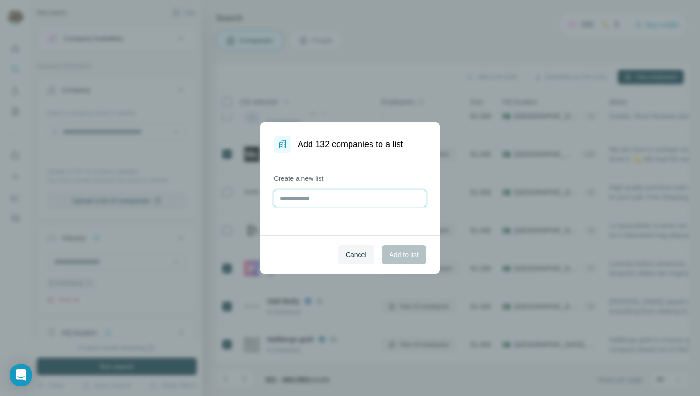
click at [360, 197] on input "text" at bounding box center [350, 198] width 152 height 17
type input "**********"
click at [401, 254] on span "Add to list" at bounding box center [404, 255] width 29 height 10
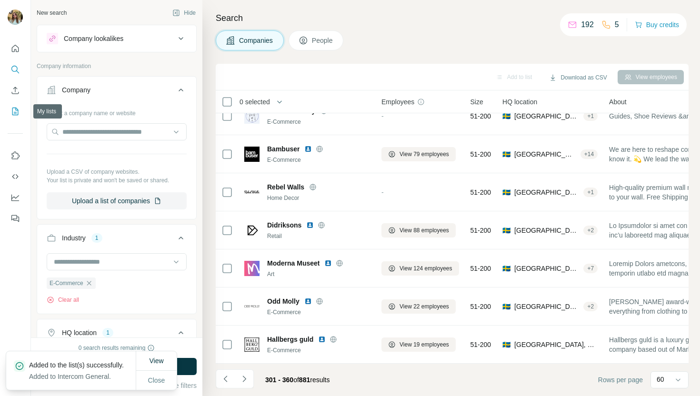
click at [16, 111] on icon "My lists" at bounding box center [15, 112] width 10 height 10
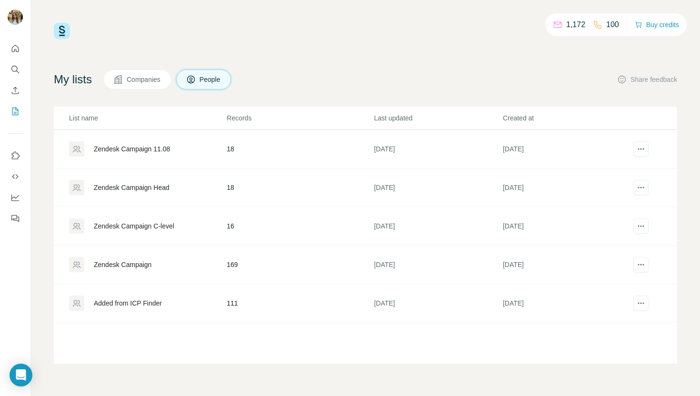
click at [124, 74] on button "Companies" at bounding box center [137, 80] width 68 height 20
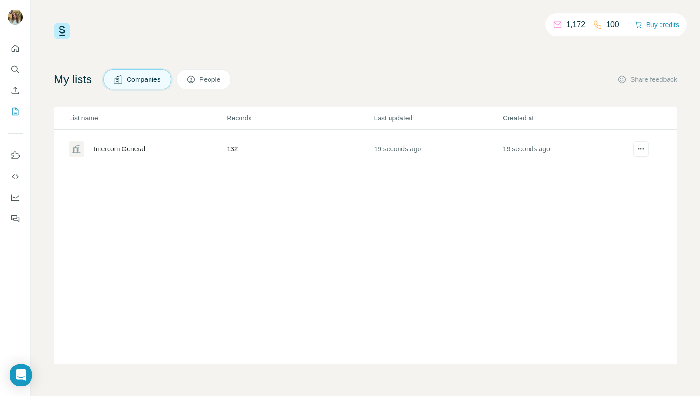
click at [134, 147] on div "Intercom General" at bounding box center [119, 149] width 51 height 10
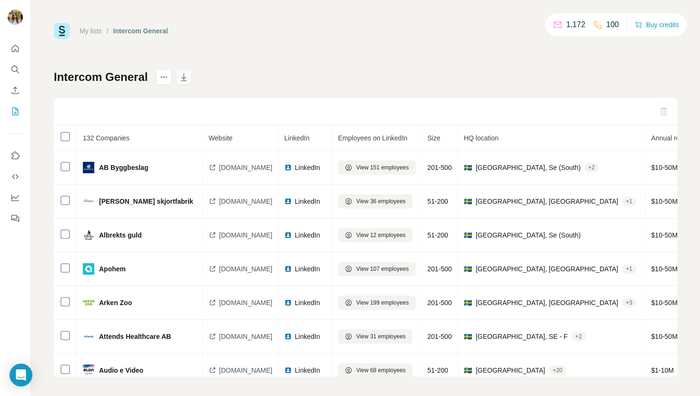
click at [182, 77] on icon "button" at bounding box center [184, 77] width 10 height 10
click at [16, 63] on button "Search" at bounding box center [15, 69] width 15 height 17
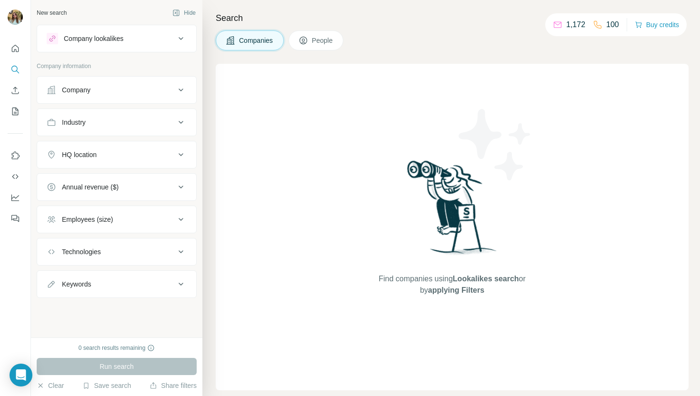
click at [301, 46] on button "People" at bounding box center [316, 40] width 55 height 20
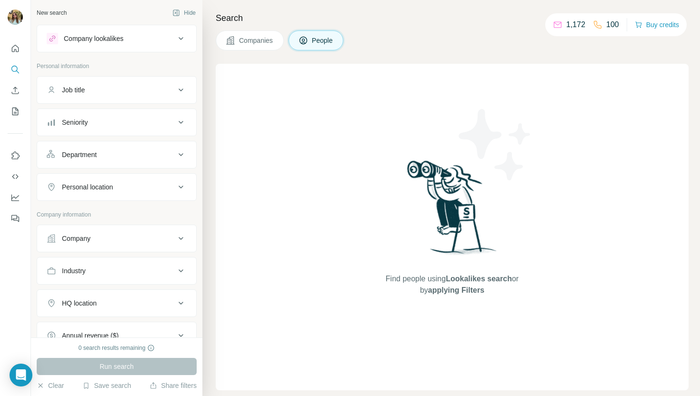
click at [115, 235] on div "Company" at bounding box center [111, 239] width 129 height 10
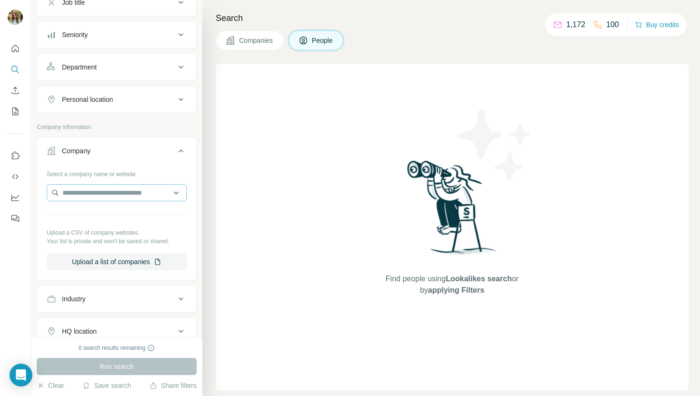
scroll to position [89, 0]
click at [130, 260] on button "Upload a list of companies" at bounding box center [117, 261] width 140 height 17
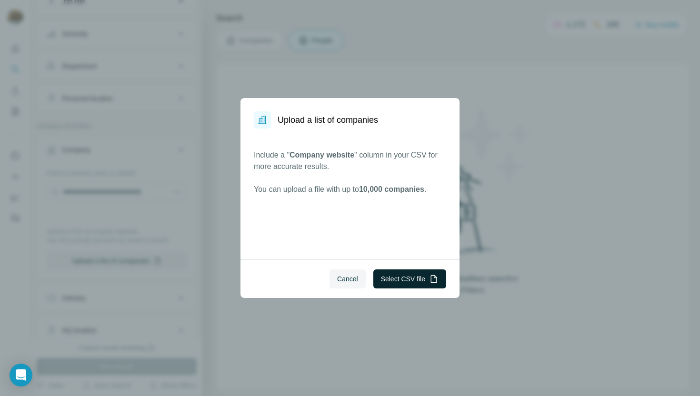
click at [410, 287] on button "Select CSV file" at bounding box center [410, 279] width 73 height 19
click at [392, 288] on button "Select CSV file" at bounding box center [410, 279] width 73 height 19
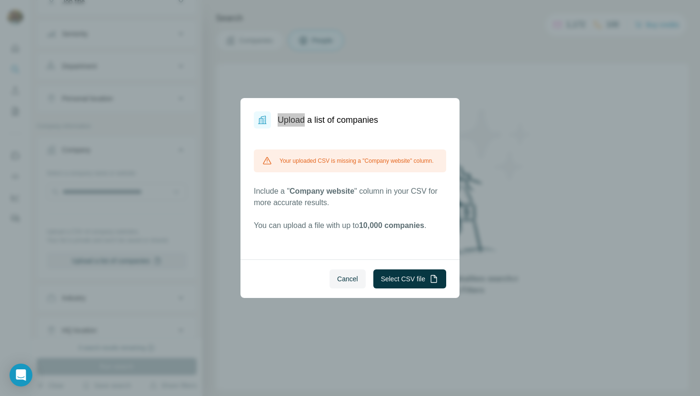
click at [471, 17] on div "Upload a list of companies Your uploaded CSV is missing a "Company website" col…" at bounding box center [350, 198] width 700 height 396
click at [384, 274] on button "Select CSV file" at bounding box center [410, 279] width 73 height 19
click at [383, 275] on button "Select CSV file" at bounding box center [410, 279] width 73 height 19
click at [356, 284] on button "Cancel" at bounding box center [348, 279] width 36 height 19
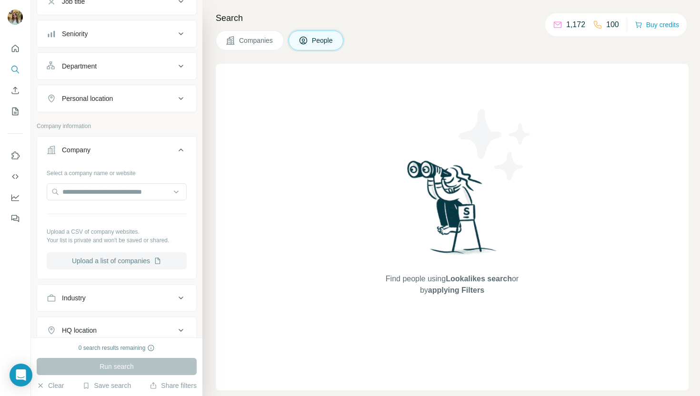
click at [130, 259] on button "Upload a list of companies" at bounding box center [117, 261] width 140 height 17
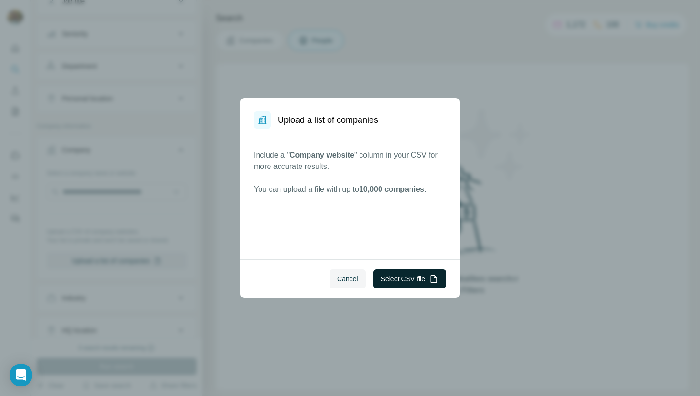
click at [384, 280] on button "Select CSV file" at bounding box center [410, 279] width 73 height 19
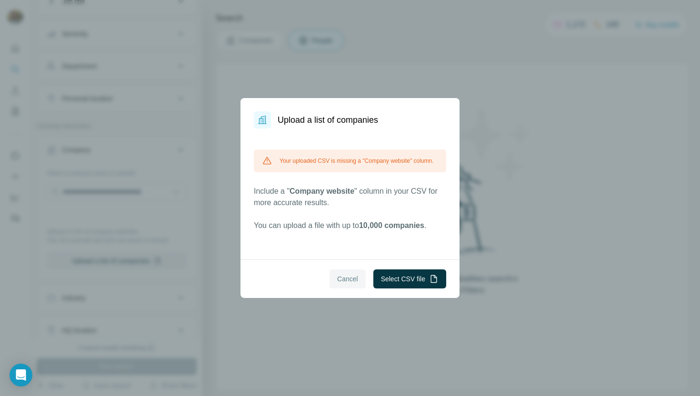
click at [346, 284] on button "Cancel" at bounding box center [348, 279] width 36 height 19
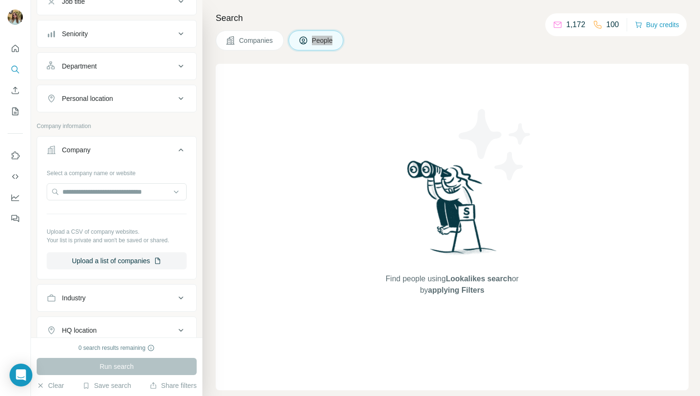
click at [487, 33] on div "Companies People" at bounding box center [452, 40] width 473 height 20
click at [115, 259] on button "Upload a list of companies" at bounding box center [117, 261] width 140 height 17
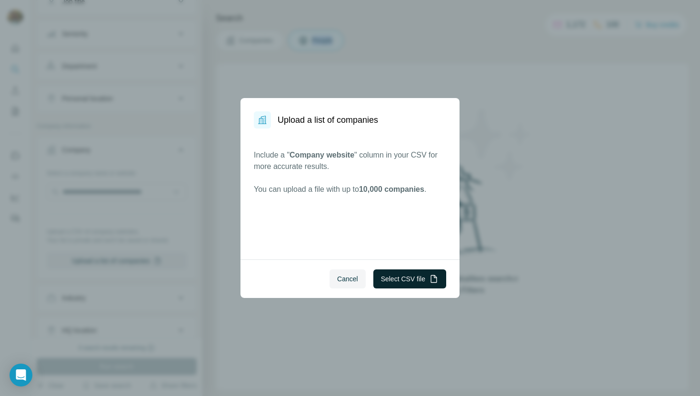
click at [413, 285] on button "Select CSV file" at bounding box center [410, 279] width 73 height 19
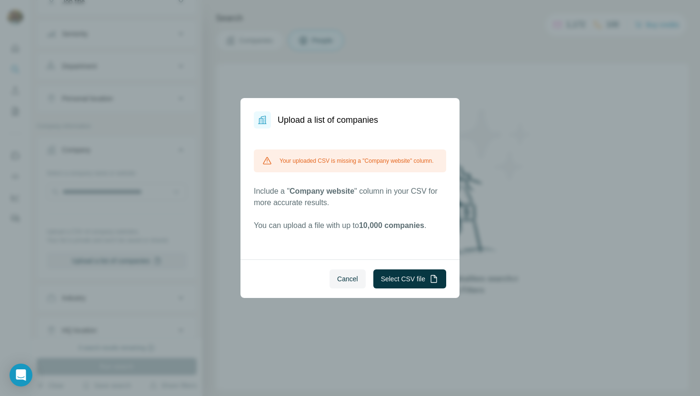
click at [543, 204] on div "Upload a list of companies Your uploaded CSV is missing a "Company website" col…" at bounding box center [350, 198] width 700 height 396
click at [352, 282] on span "Cancel" at bounding box center [347, 279] width 21 height 10
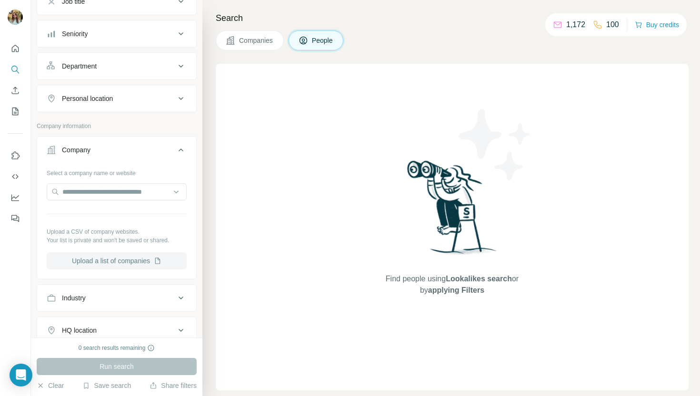
click at [121, 259] on button "Upload a list of companies" at bounding box center [117, 261] width 140 height 17
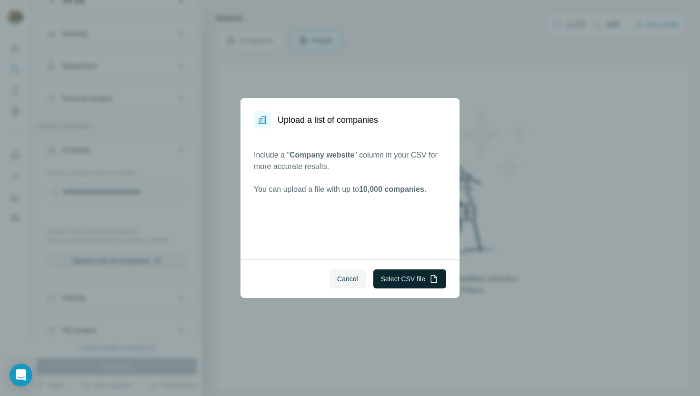
click at [418, 275] on button "Select CSV file" at bounding box center [410, 279] width 73 height 19
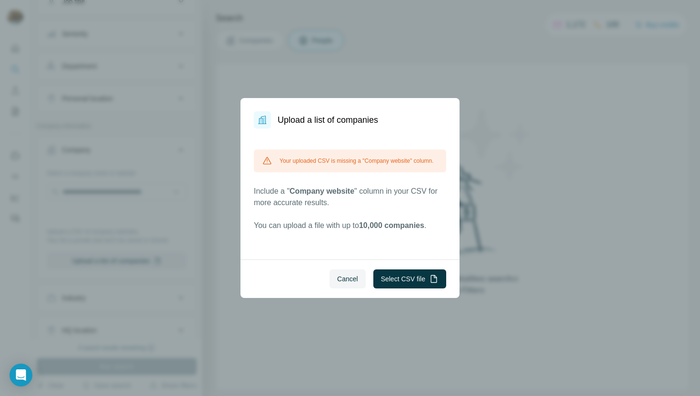
click at [353, 193] on p "Include a " Company website " column in your CSV for more accurate results." at bounding box center [350, 197] width 192 height 23
click at [351, 221] on div "Your uploaded CSV is missing a "Company website" column. Include a " Company we…" at bounding box center [350, 191] width 192 height 82
click at [343, 274] on span "Cancel" at bounding box center [347, 279] width 21 height 10
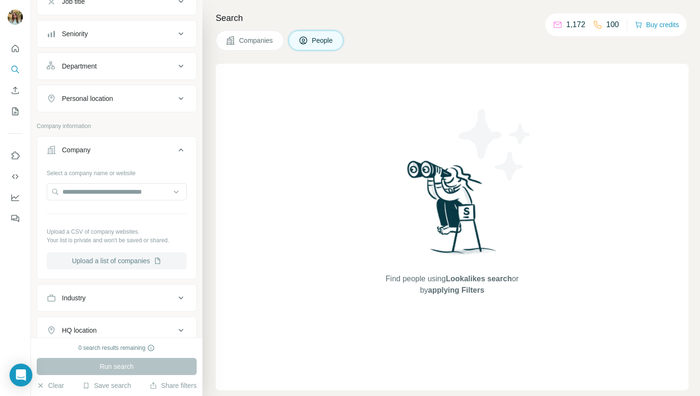
click at [141, 260] on button "Upload a list of companies" at bounding box center [117, 261] width 140 height 17
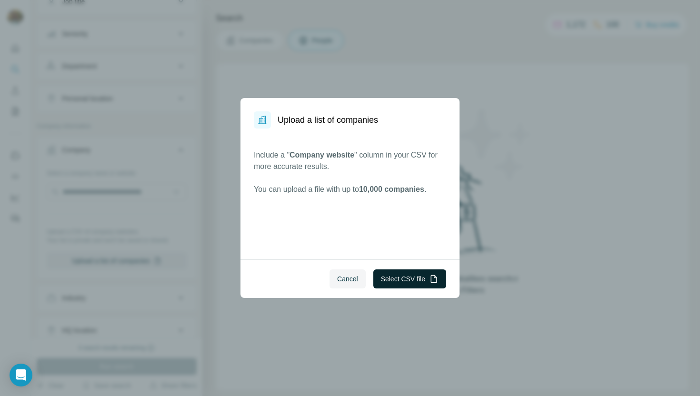
click at [391, 280] on button "Select CSV file" at bounding box center [410, 279] width 73 height 19
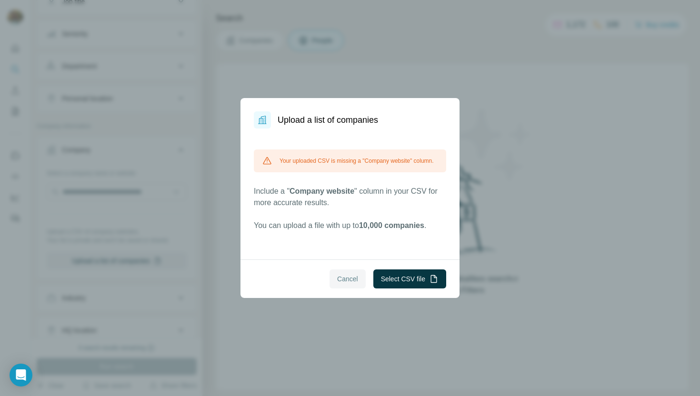
click at [345, 279] on span "Cancel" at bounding box center [347, 279] width 21 height 10
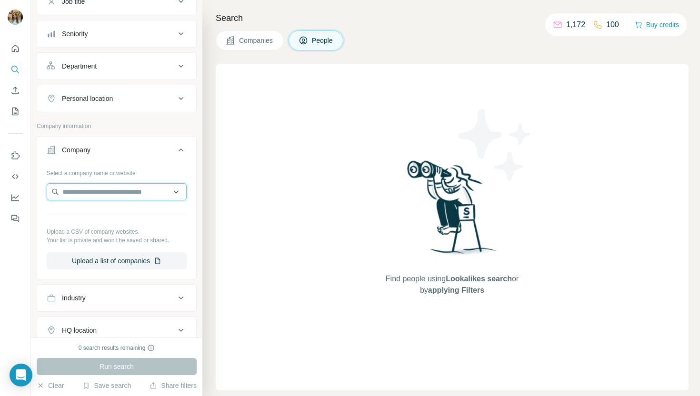
click at [133, 197] on input "text" at bounding box center [117, 191] width 140 height 17
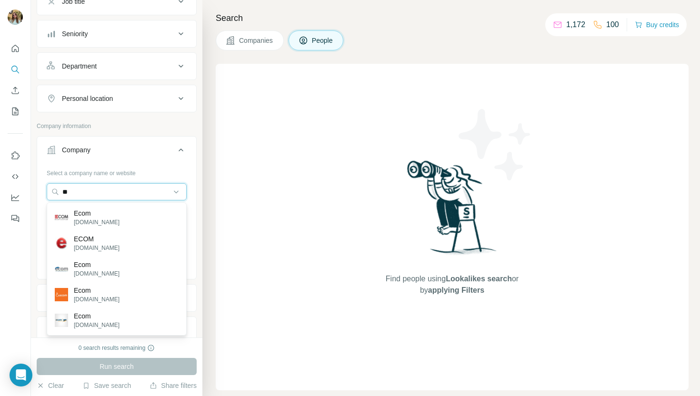
type input "*"
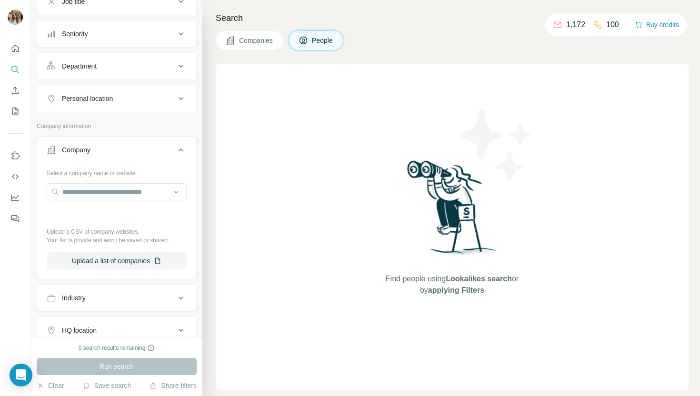
click at [131, 152] on div "Company" at bounding box center [111, 150] width 129 height 10
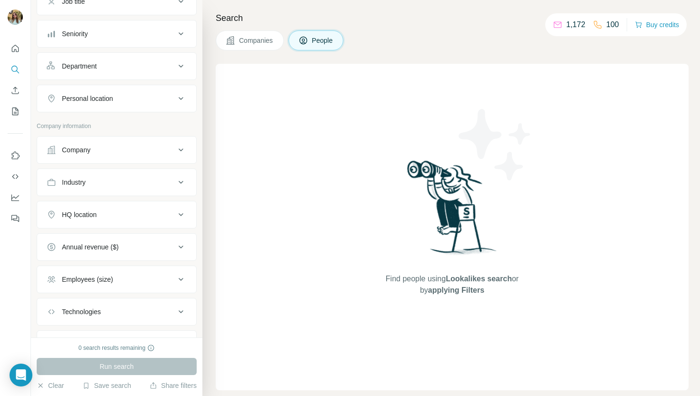
click at [131, 152] on div "Company" at bounding box center [111, 150] width 129 height 10
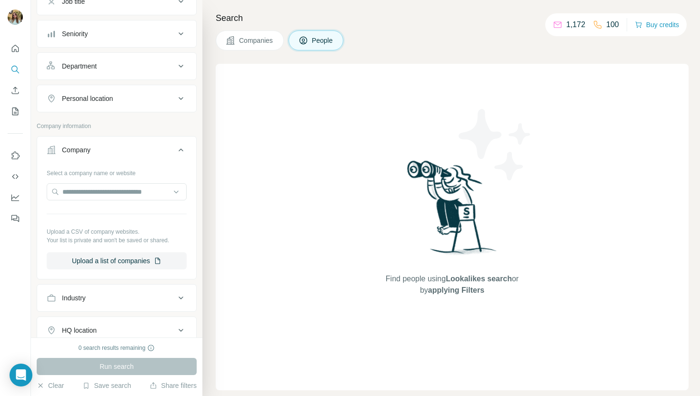
click at [131, 156] on button "Company" at bounding box center [116, 152] width 159 height 27
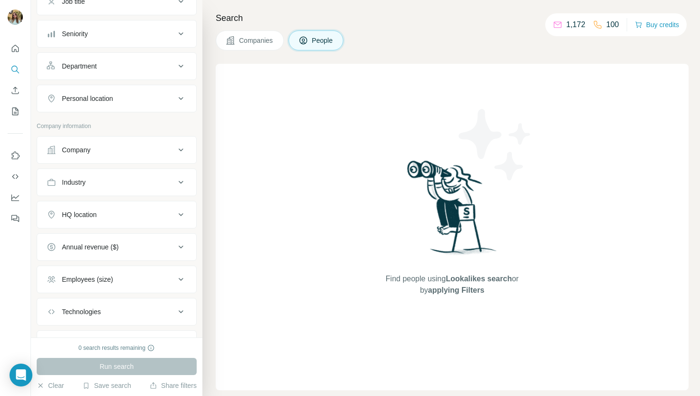
click at [126, 179] on div "Industry" at bounding box center [111, 183] width 129 height 10
click at [124, 185] on div "Industry" at bounding box center [111, 183] width 129 height 10
click at [122, 221] on button "HQ location" at bounding box center [116, 214] width 159 height 23
click at [111, 241] on input "text" at bounding box center [117, 238] width 140 height 17
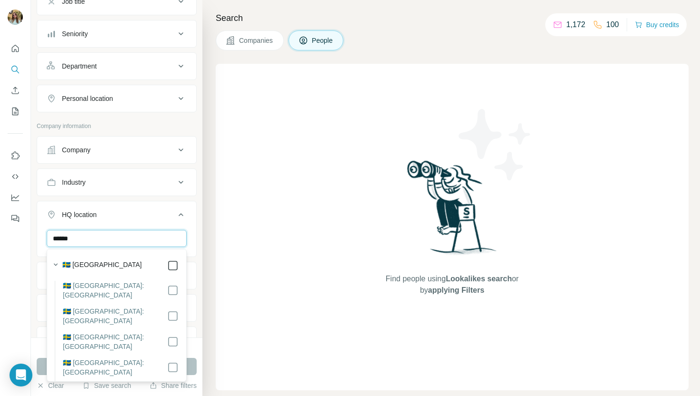
type input "******"
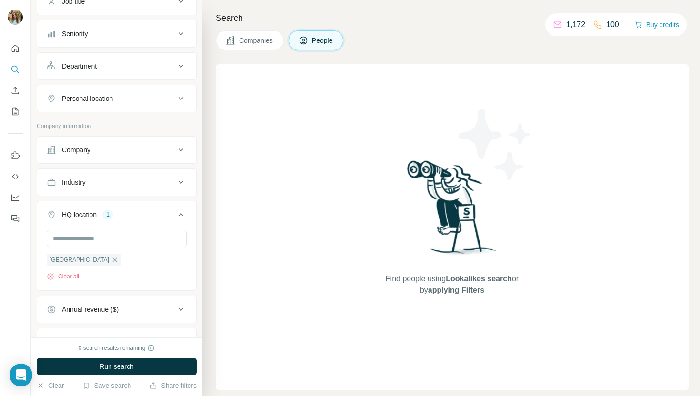
click at [179, 218] on icon at bounding box center [180, 214] width 11 height 11
click at [160, 276] on div "Employees (size)" at bounding box center [111, 280] width 129 height 10
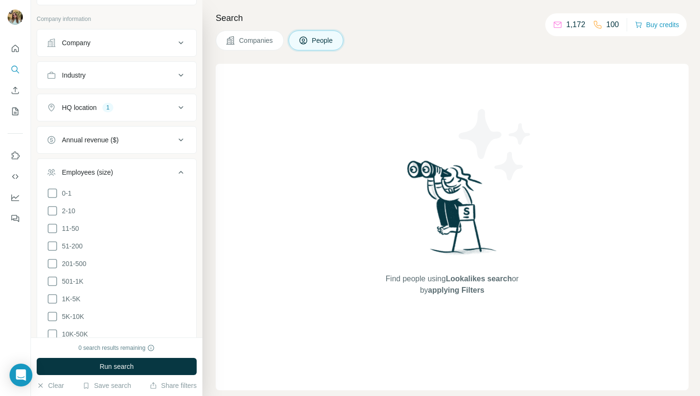
scroll to position [201, 0]
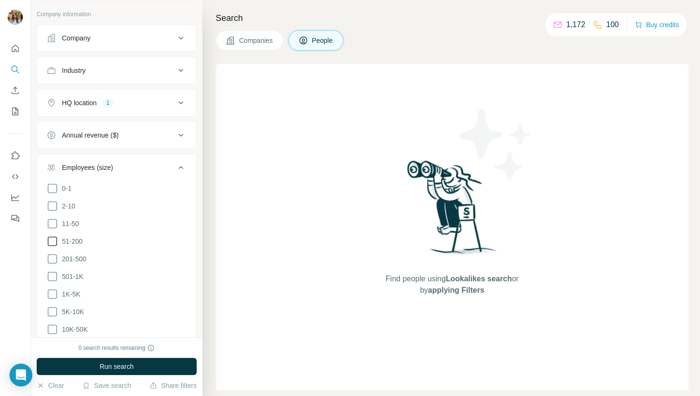
click at [76, 238] on span "51-200" at bounding box center [70, 242] width 25 height 10
click at [183, 168] on icon at bounding box center [180, 167] width 11 height 11
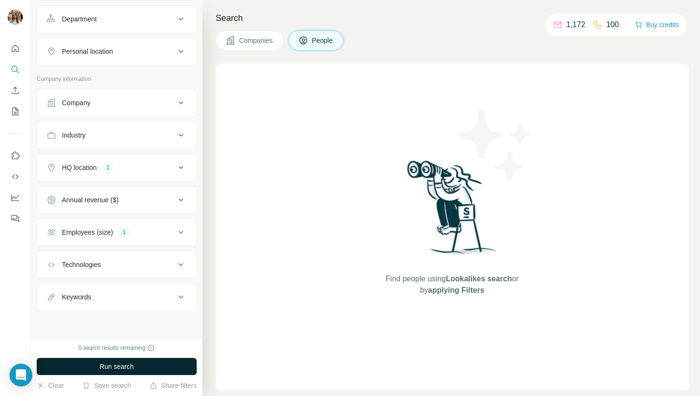
click at [149, 133] on div "Industry" at bounding box center [111, 136] width 129 height 10
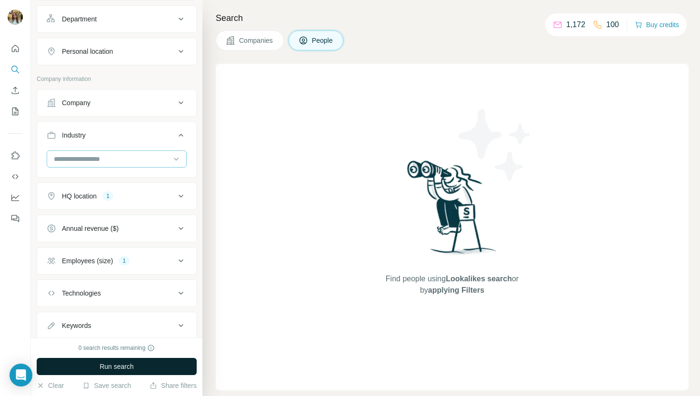
click at [127, 161] on input at bounding box center [112, 159] width 118 height 10
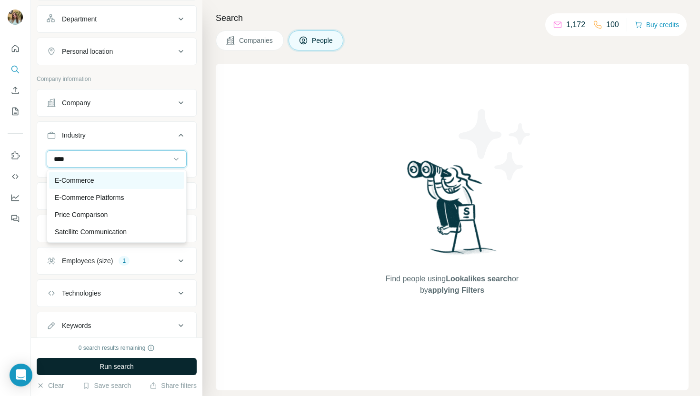
type input "****"
click at [90, 176] on p "E-Commerce" at bounding box center [74, 181] width 39 height 10
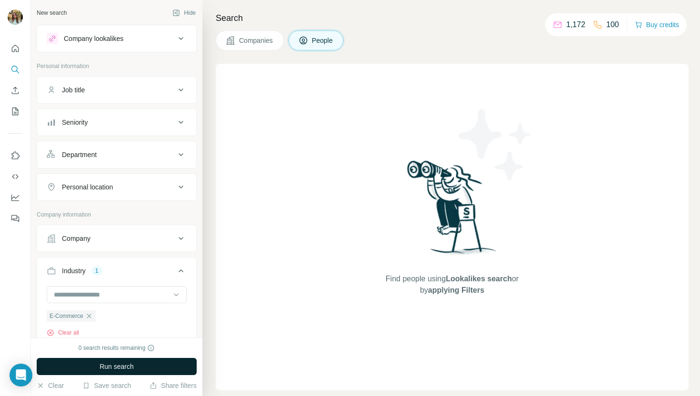
click at [126, 120] on div "Seniority" at bounding box center [111, 123] width 129 height 10
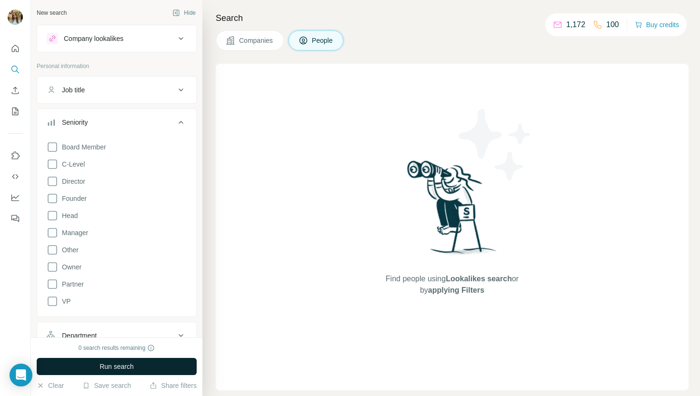
click at [126, 120] on div "Seniority" at bounding box center [111, 123] width 129 height 10
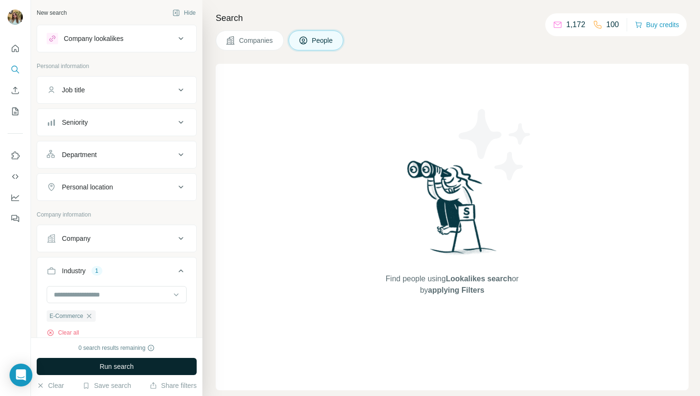
click at [127, 91] on div "Job title" at bounding box center [111, 90] width 129 height 10
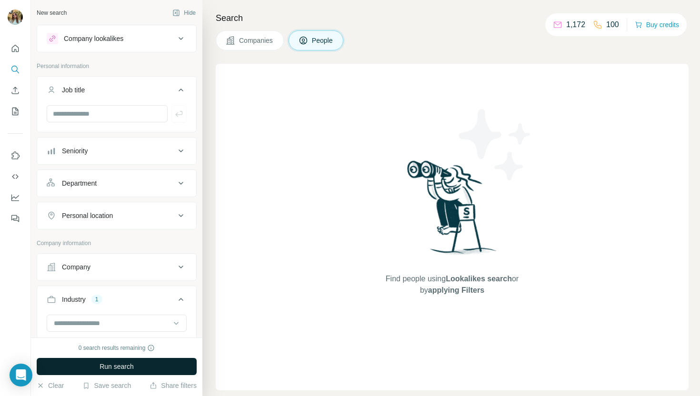
click at [127, 91] on div "Job title" at bounding box center [111, 90] width 129 height 10
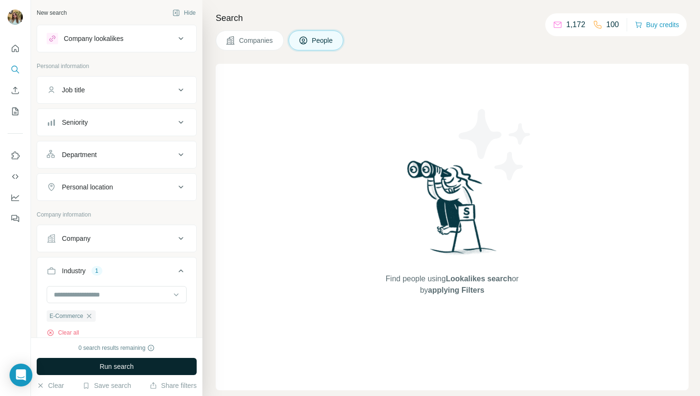
click at [114, 158] on div "Department" at bounding box center [111, 155] width 129 height 10
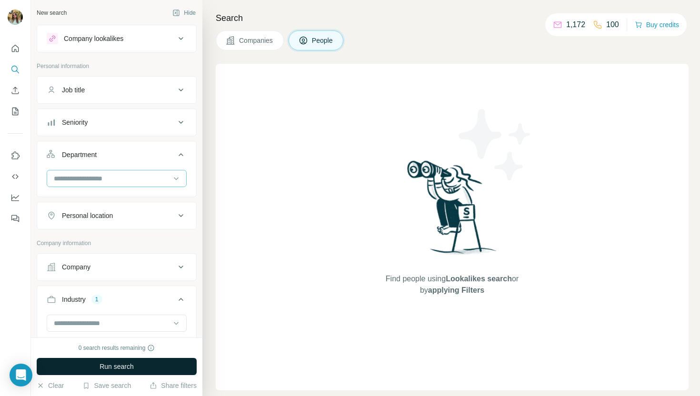
click at [110, 179] on input at bounding box center [112, 178] width 118 height 10
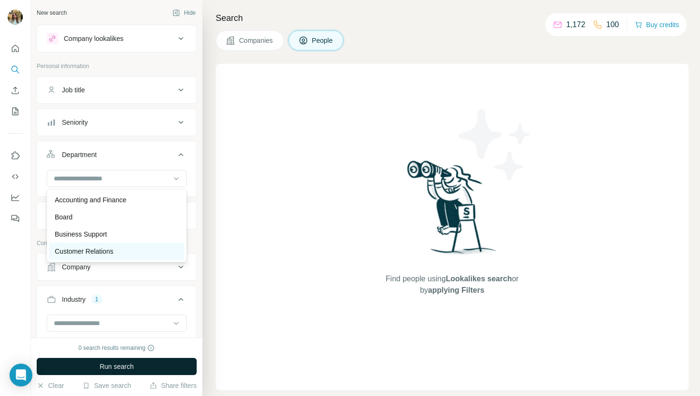
click at [108, 244] on div "Customer Relations" at bounding box center [116, 251] width 135 height 17
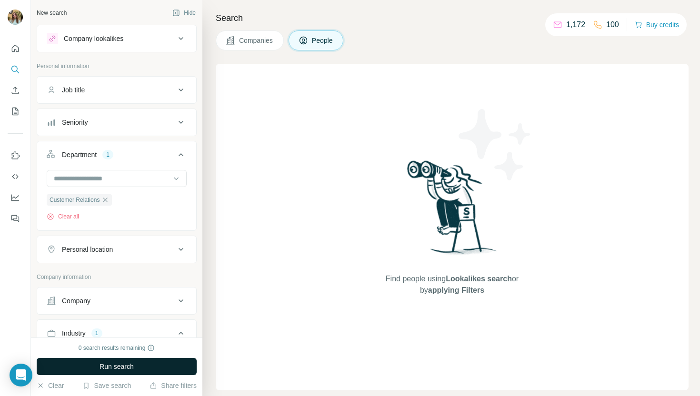
click at [130, 364] on span "Run search" at bounding box center [117, 367] width 34 height 10
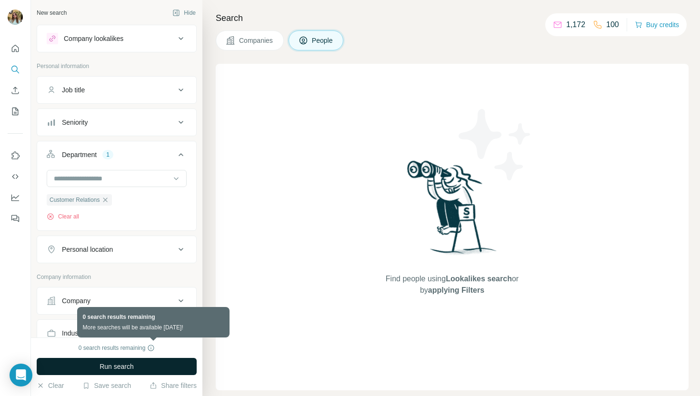
click at [152, 351] on icon at bounding box center [151, 348] width 8 height 8
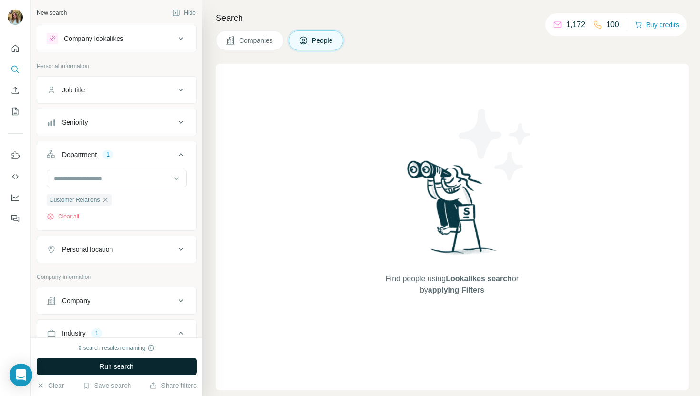
click at [136, 349] on div "0 search results remaining" at bounding box center [117, 348] width 77 height 9
click at [242, 38] on span "Companies" at bounding box center [256, 41] width 35 height 10
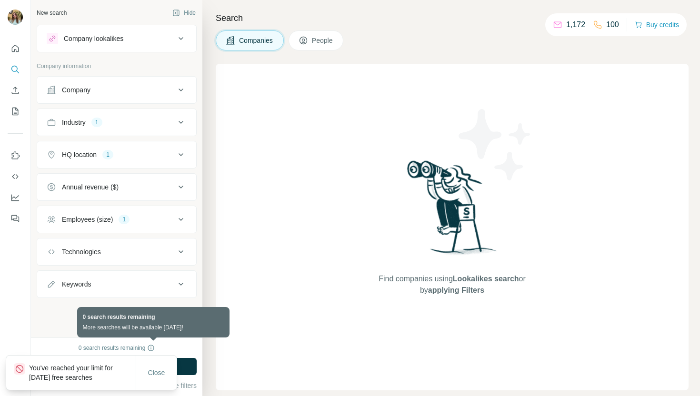
click at [154, 347] on icon at bounding box center [151, 348] width 8 height 8
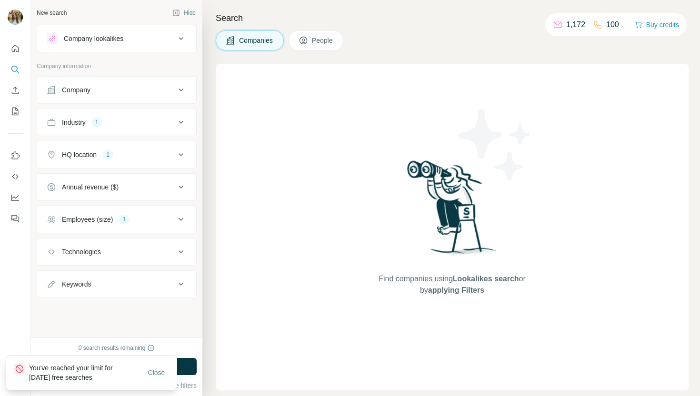
click at [135, 347] on div "0 search results remaining" at bounding box center [117, 348] width 77 height 9
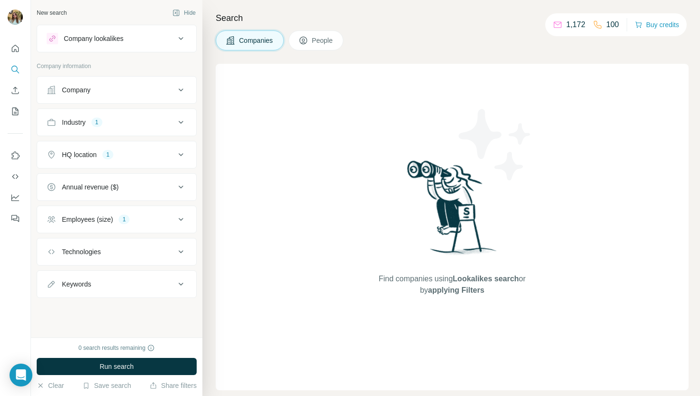
click at [160, 342] on div "0 search results remaining Run search Clear Save search Share filters" at bounding box center [117, 367] width 172 height 59
click at [555, 21] on icon at bounding box center [558, 25] width 10 height 10
click at [329, 40] on span "People" at bounding box center [323, 41] width 22 height 10
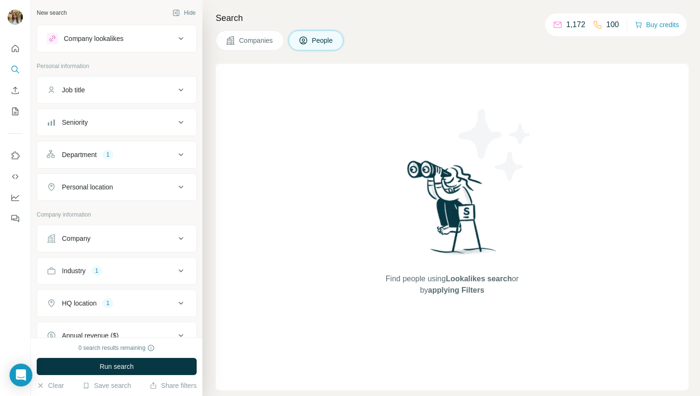
scroll to position [136, 0]
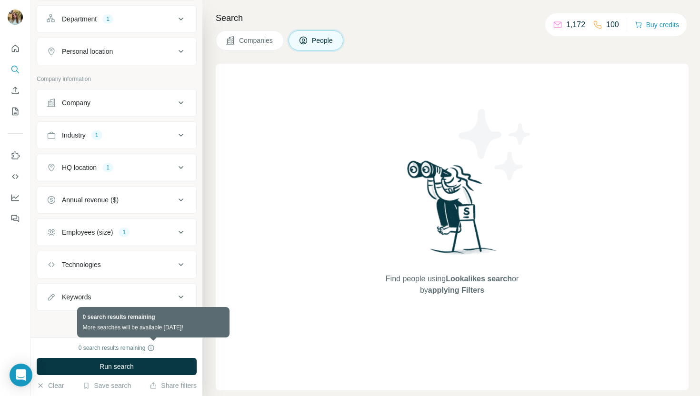
click at [152, 349] on icon at bounding box center [151, 348] width 8 height 8
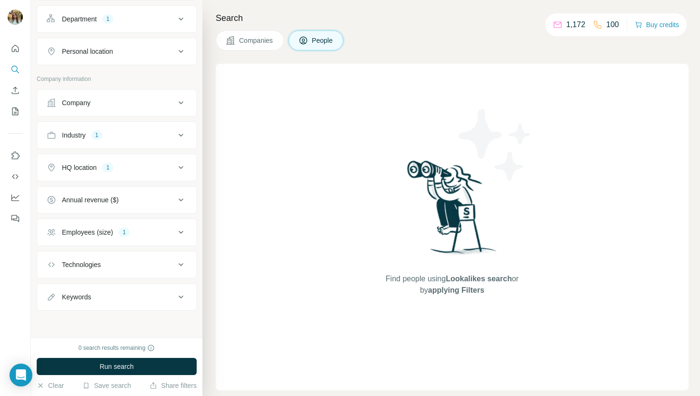
click at [135, 349] on div "0 search results remaining" at bounding box center [117, 348] width 77 height 9
click at [18, 93] on icon "Enrich CSV" at bounding box center [15, 91] width 10 height 10
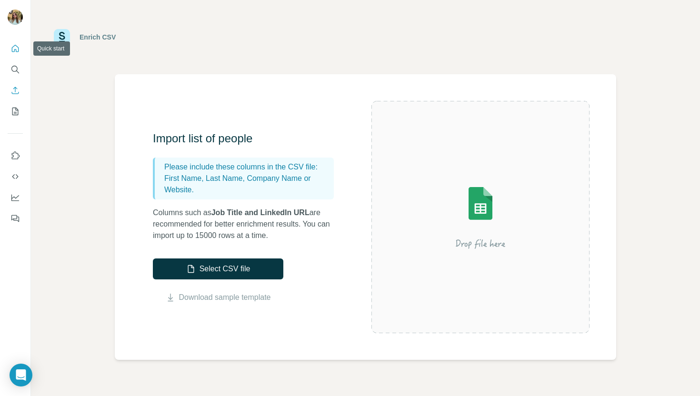
click at [8, 45] on button "Quick start" at bounding box center [15, 48] width 15 height 17
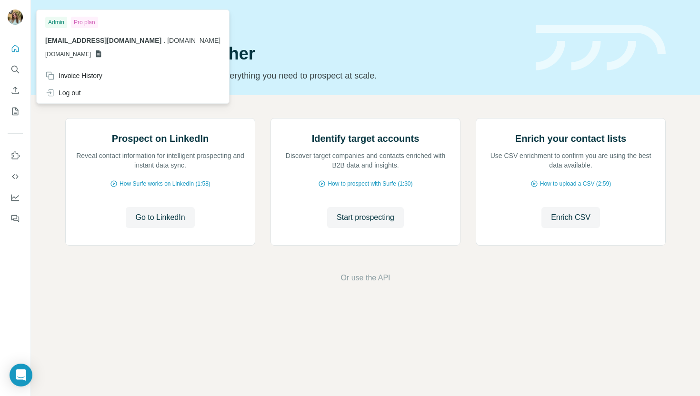
click at [15, 25] on div at bounding box center [15, 18] width 15 height 17
click at [84, 25] on div "Pro plan" at bounding box center [84, 22] width 27 height 11
click at [80, 79] on div "Invoice History" at bounding box center [73, 76] width 57 height 10
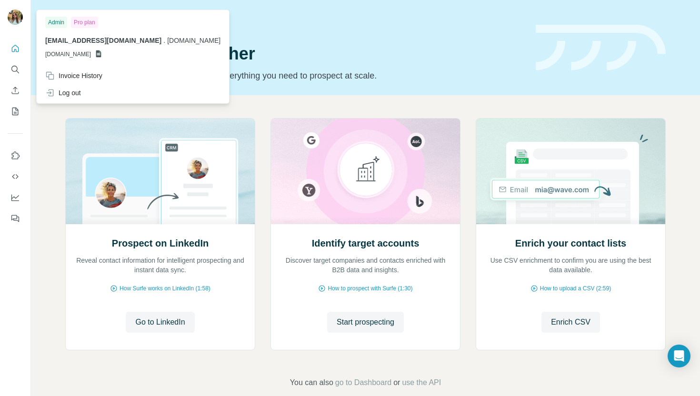
click at [84, 26] on div "Pro plan" at bounding box center [84, 22] width 27 height 11
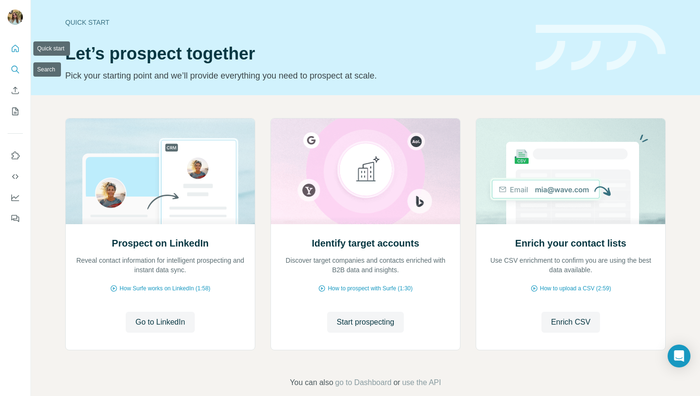
click at [13, 69] on icon "Search" at bounding box center [15, 70] width 10 height 10
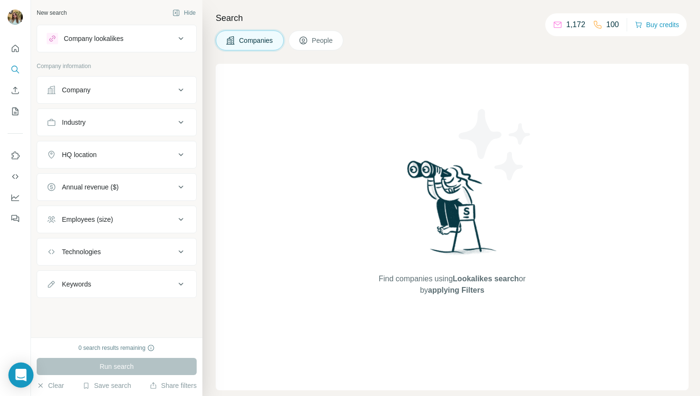
click at [11, 378] on div "Open Intercom Messenger" at bounding box center [21, 375] width 25 height 25
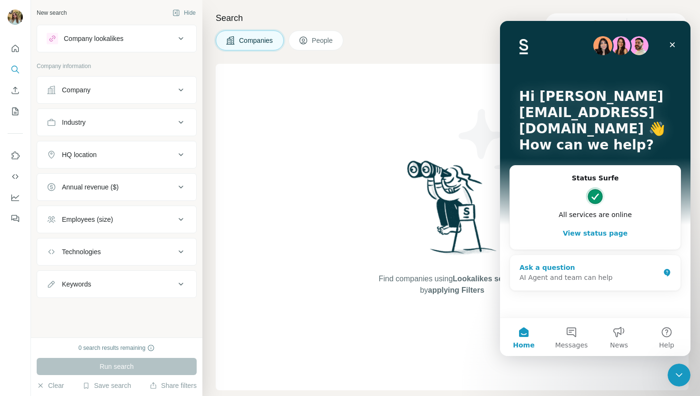
click at [580, 274] on div "AI Agent and team can help" at bounding box center [590, 278] width 140 height 10
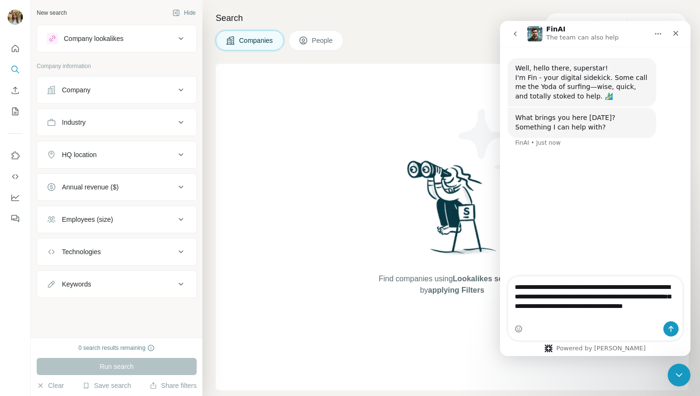
type textarea "**********"
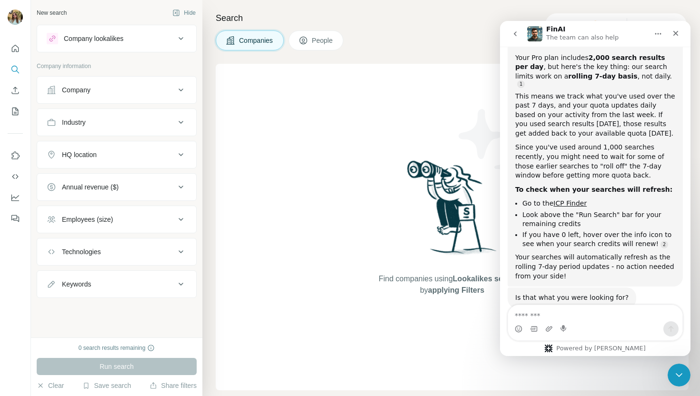
scroll to position [195, 0]
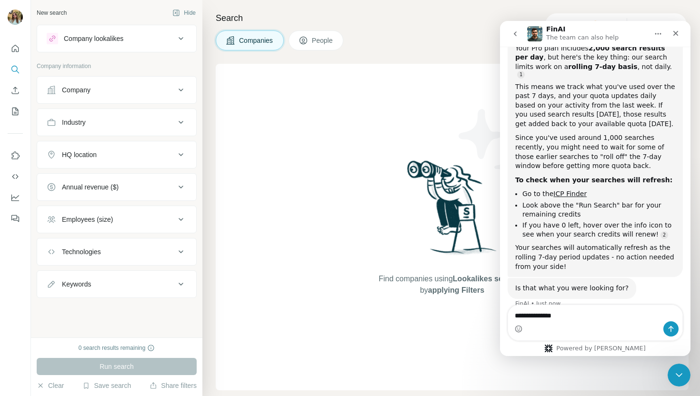
click at [542, 317] on textarea "**********" at bounding box center [595, 313] width 174 height 16
click at [575, 316] on textarea "**********" at bounding box center [595, 313] width 174 height 16
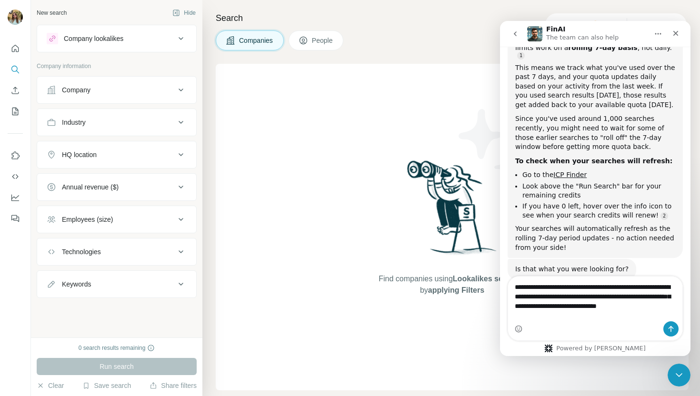
scroll to position [224, 0]
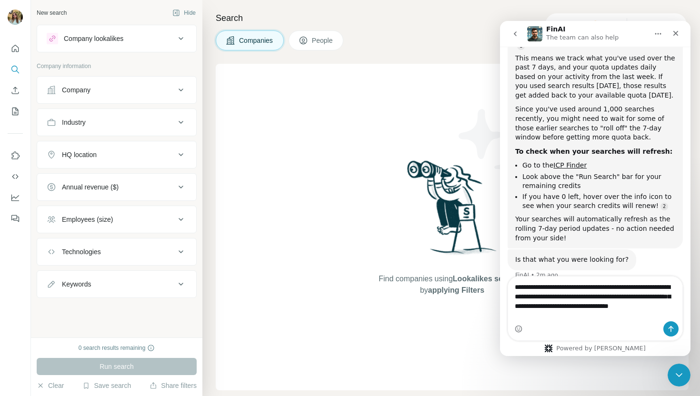
type textarea "**********"
click at [671, 332] on icon "Send a message…" at bounding box center [671, 329] width 5 height 6
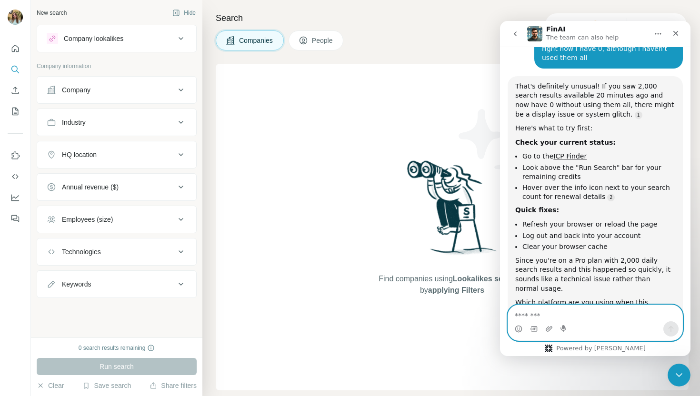
scroll to position [515, 0]
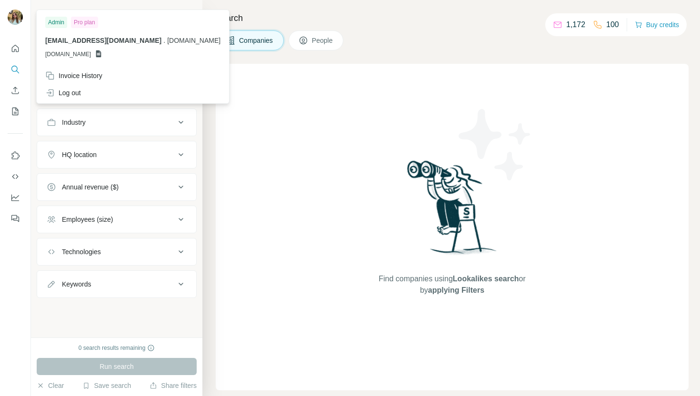
click at [9, 19] on img at bounding box center [15, 17] width 15 height 15
click at [58, 91] on div "Log out" at bounding box center [63, 93] width 36 height 10
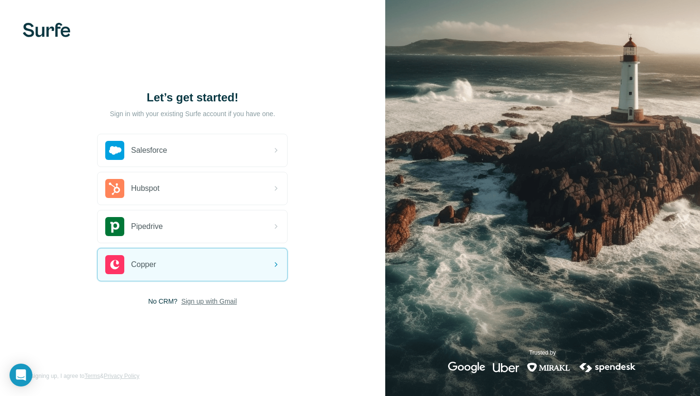
click at [199, 300] on span "Sign up with Gmail" at bounding box center [210, 302] width 56 height 10
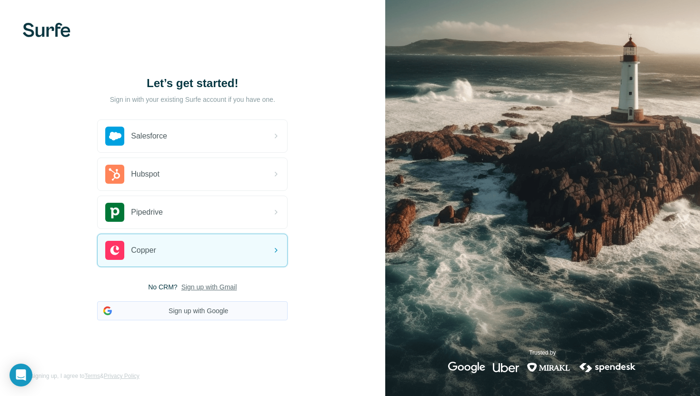
click at [189, 310] on button "Sign up with Google" at bounding box center [192, 311] width 191 height 19
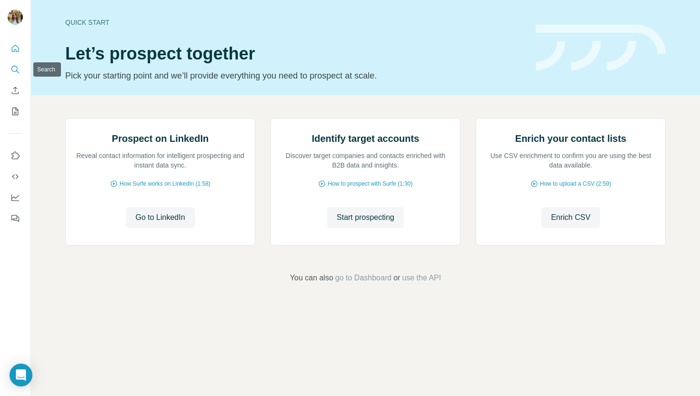
click at [15, 65] on icon "Search" at bounding box center [15, 70] width 10 height 10
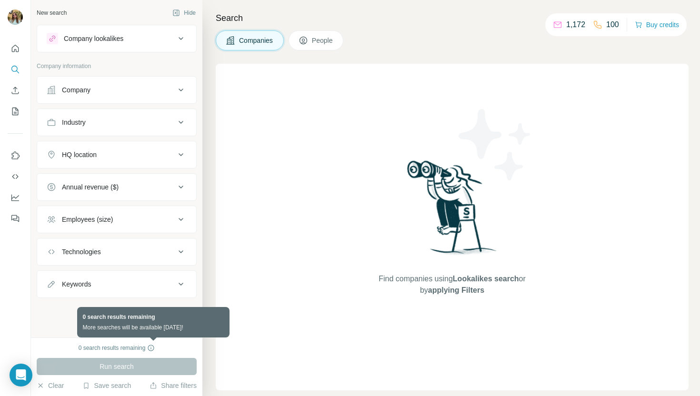
click at [154, 350] on icon at bounding box center [151, 348] width 6 height 6
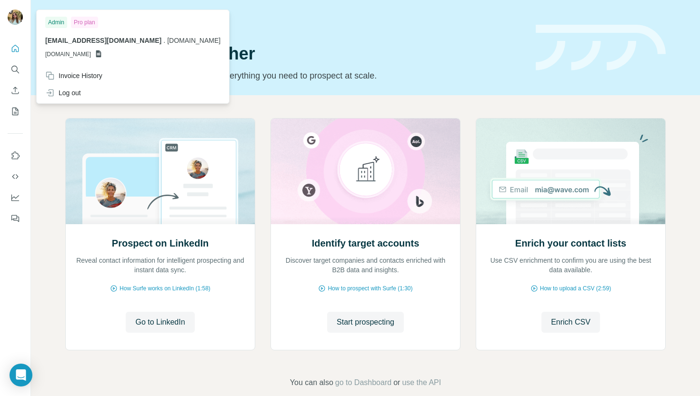
click at [90, 23] on div "Pro plan" at bounding box center [84, 22] width 27 height 11
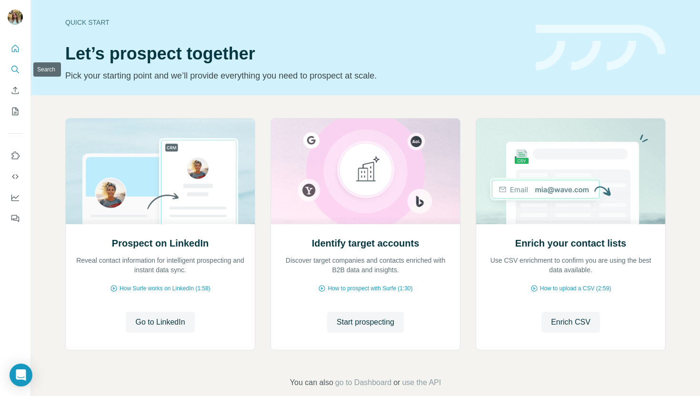
click at [18, 62] on button "Search" at bounding box center [15, 69] width 15 height 17
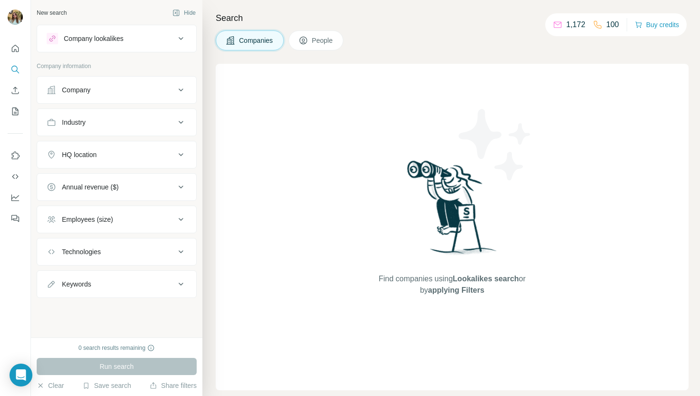
click at [309, 47] on button "People" at bounding box center [316, 40] width 55 height 20
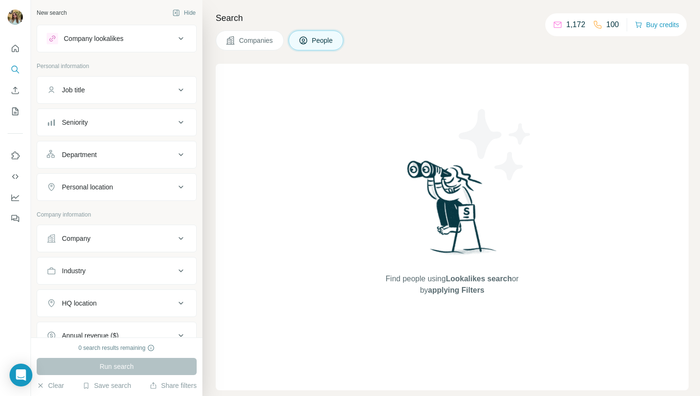
click at [142, 349] on div "0 search results remaining" at bounding box center [117, 348] width 77 height 9
click at [149, 351] on icon at bounding box center [151, 348] width 8 height 8
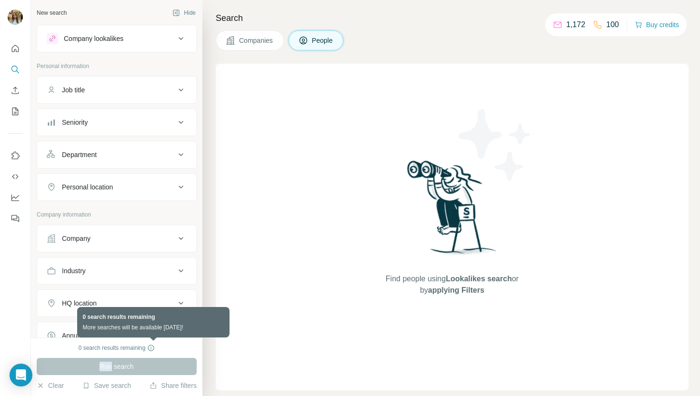
click at [149, 351] on icon at bounding box center [151, 348] width 8 height 8
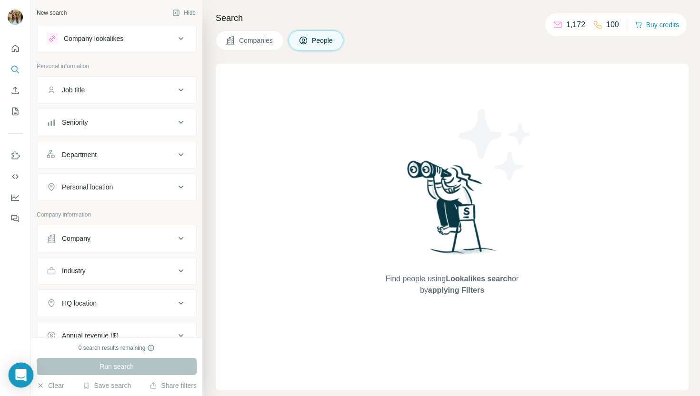
click at [11, 365] on div "Open Intercom Messenger" at bounding box center [21, 375] width 25 height 25
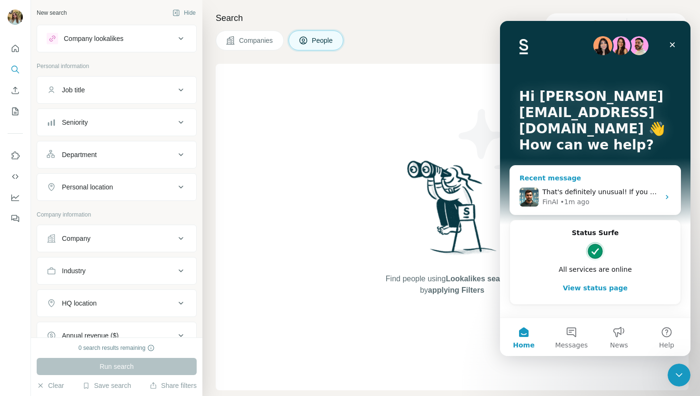
click at [344, 203] on div "FinAI • 1m ago" at bounding box center [601, 202] width 117 height 10
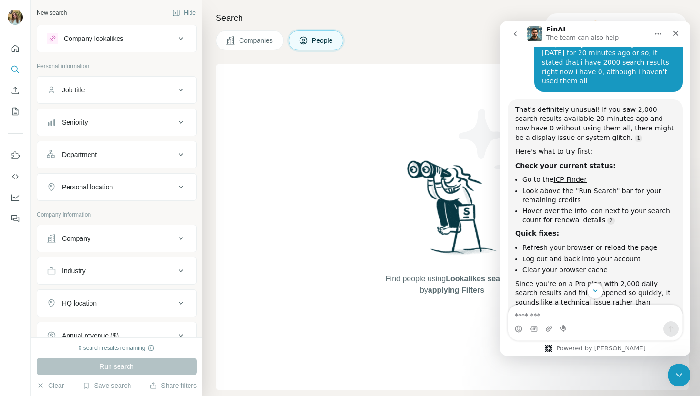
scroll to position [468, 0]
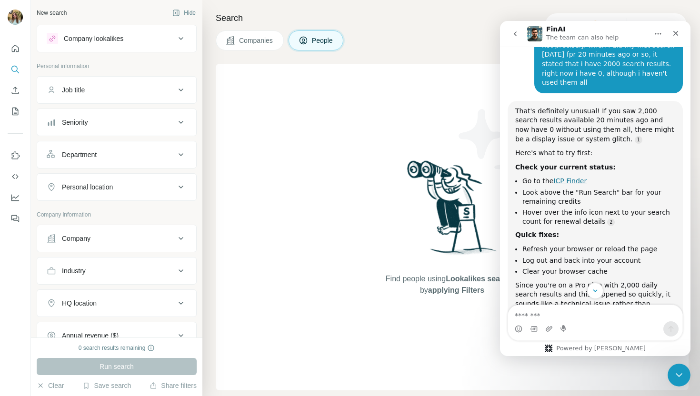
click at [344, 177] on link "ICP Finder" at bounding box center [570, 181] width 33 height 8
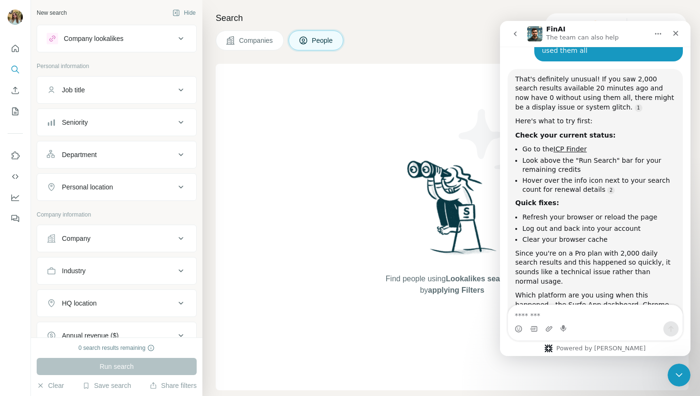
scroll to position [515, 0]
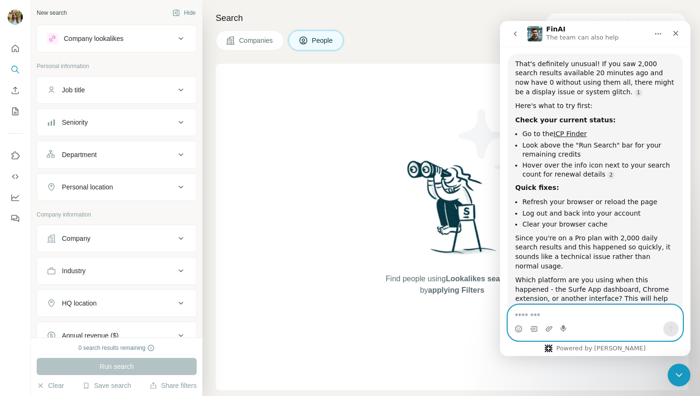
click at [344, 313] on textarea "Message…" at bounding box center [595, 313] width 174 height 16
type textarea "**********"
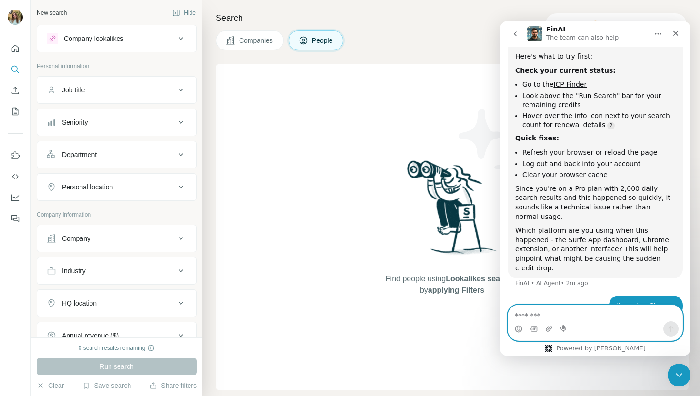
scroll to position [575, 0]
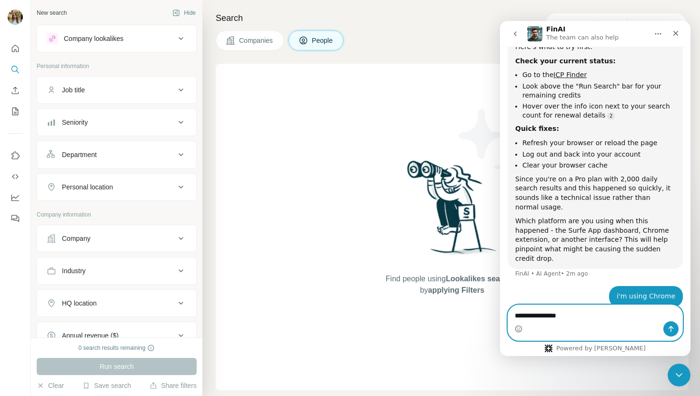
type textarea "**********"
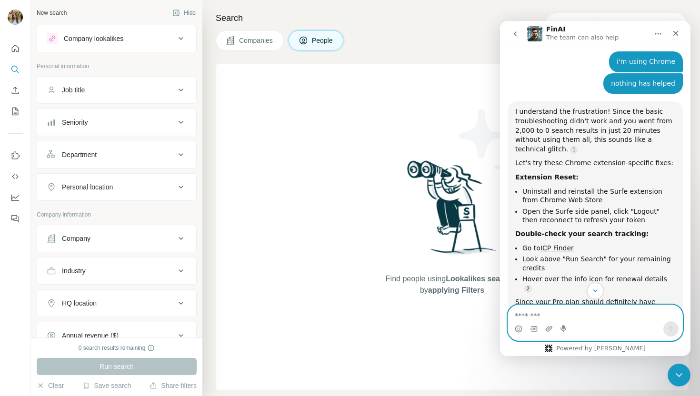
scroll to position [807, 0]
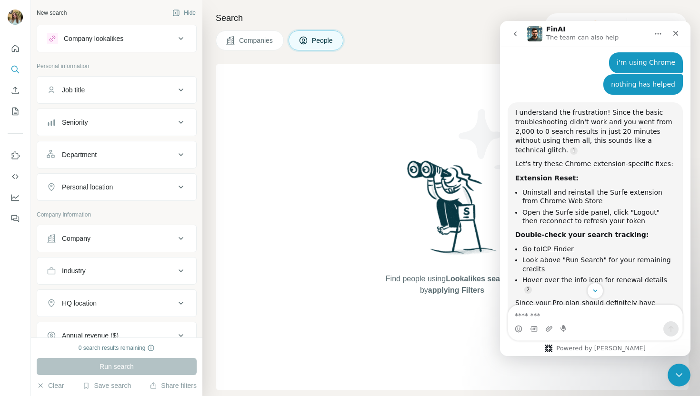
click at [344, 6] on div "Search Companies People Find people using Lookalikes search or by applying Filt…" at bounding box center [451, 198] width 498 height 396
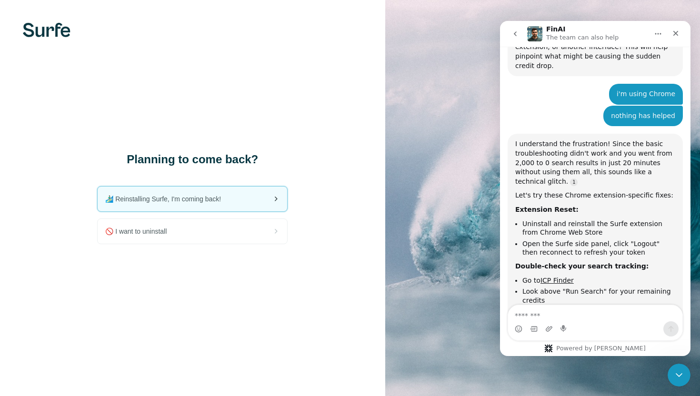
scroll to position [825, 0]
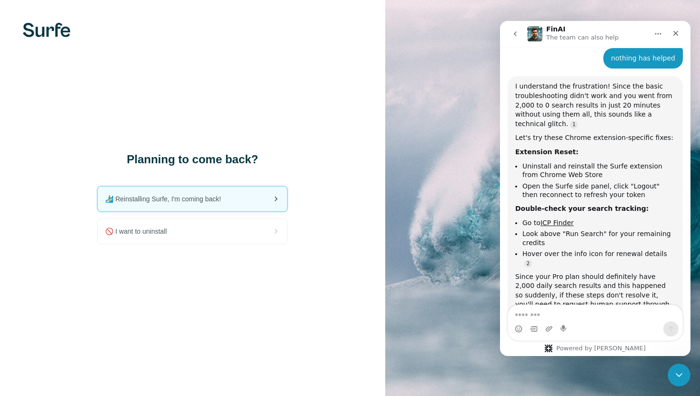
click at [218, 204] on div "🏄🏻‍♂️ Reinstalling Surfe, I'm coming back!" at bounding box center [193, 199] width 190 height 25
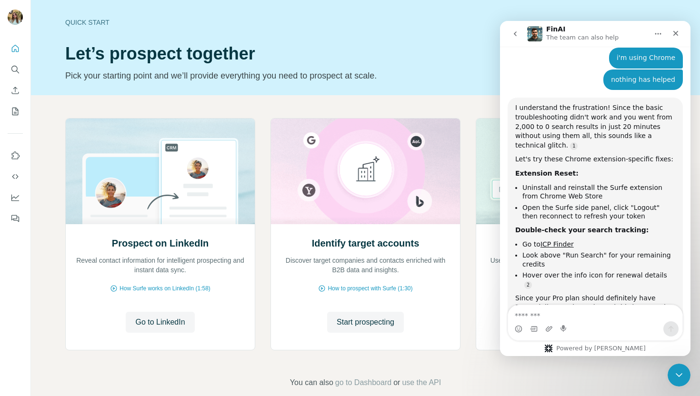
scroll to position [825, 0]
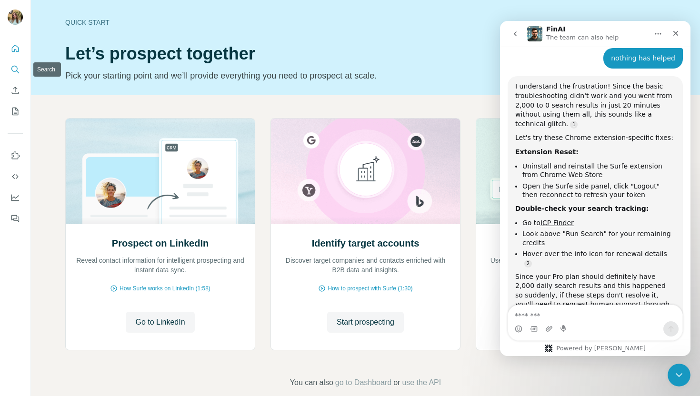
click at [15, 77] on button "Search" at bounding box center [15, 69] width 15 height 17
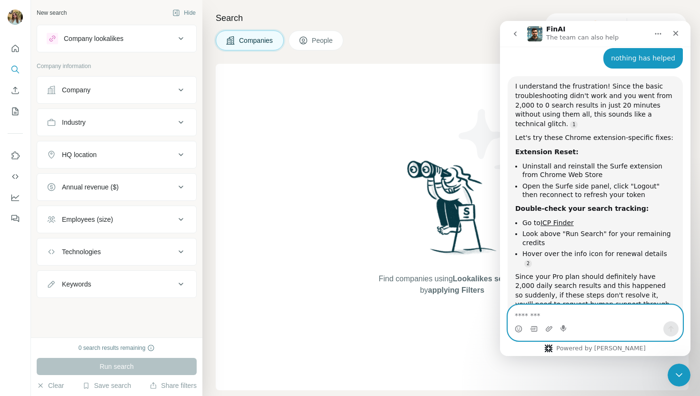
click at [544, 315] on textarea "Message…" at bounding box center [595, 313] width 174 height 16
type textarea "**********"
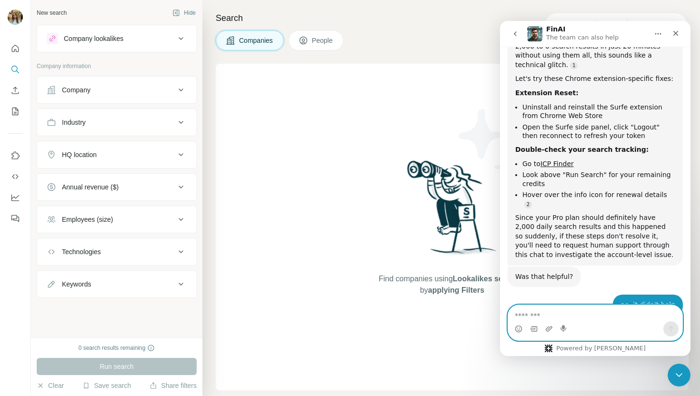
scroll to position [919, 0]
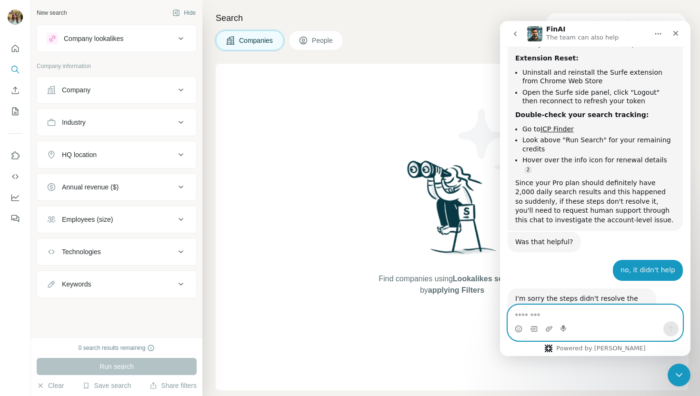
click at [538, 311] on textarea "Message…" at bounding box center [595, 313] width 174 height 16
type textarea "**********"
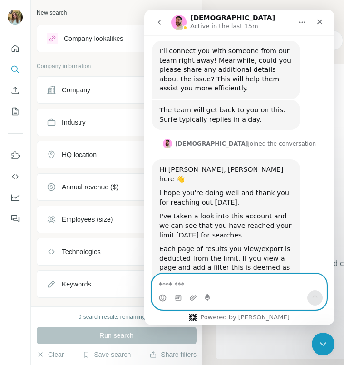
scroll to position [1278, 0]
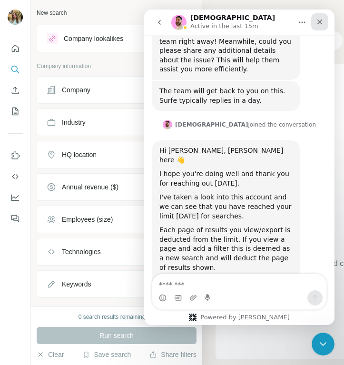
click at [321, 23] on icon "Close" at bounding box center [320, 22] width 5 height 5
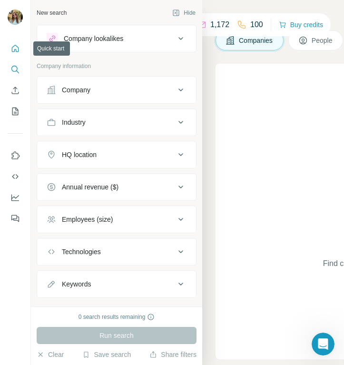
click at [12, 50] on icon "Quick start" at bounding box center [15, 48] width 7 height 7
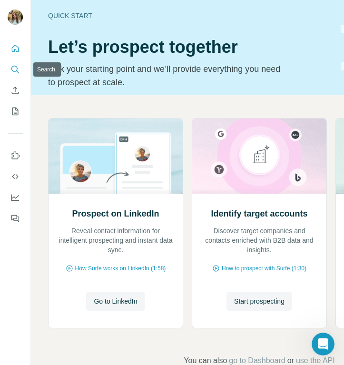
click at [17, 66] on icon "Search" at bounding box center [15, 70] width 10 height 10
